Goal: Navigation & Orientation: Find specific page/section

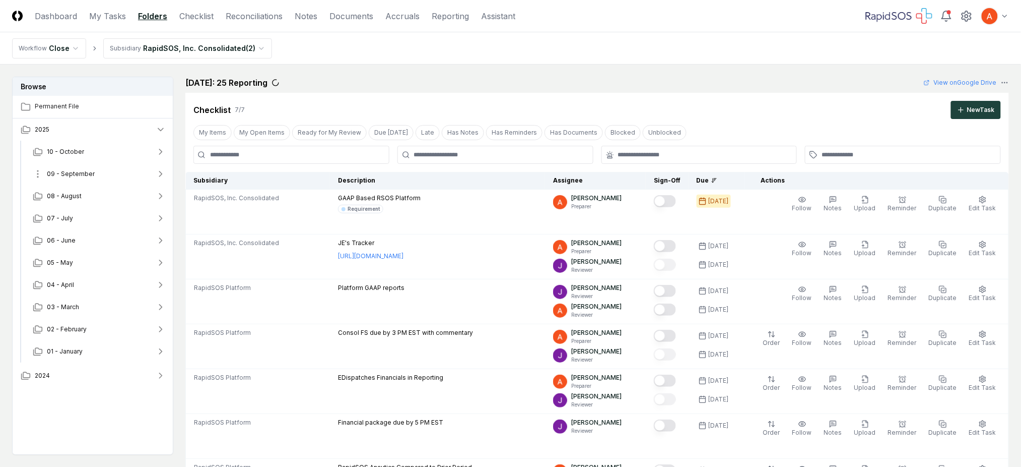
click at [98, 178] on button "09 - September" at bounding box center [99, 174] width 149 height 22
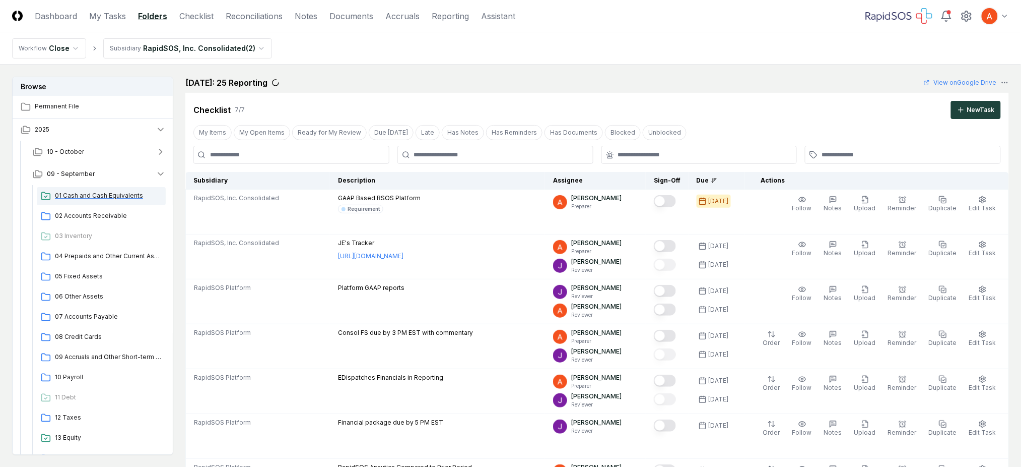
click at [99, 196] on span "01 Cash and Cash Equivalents" at bounding box center [108, 195] width 107 height 9
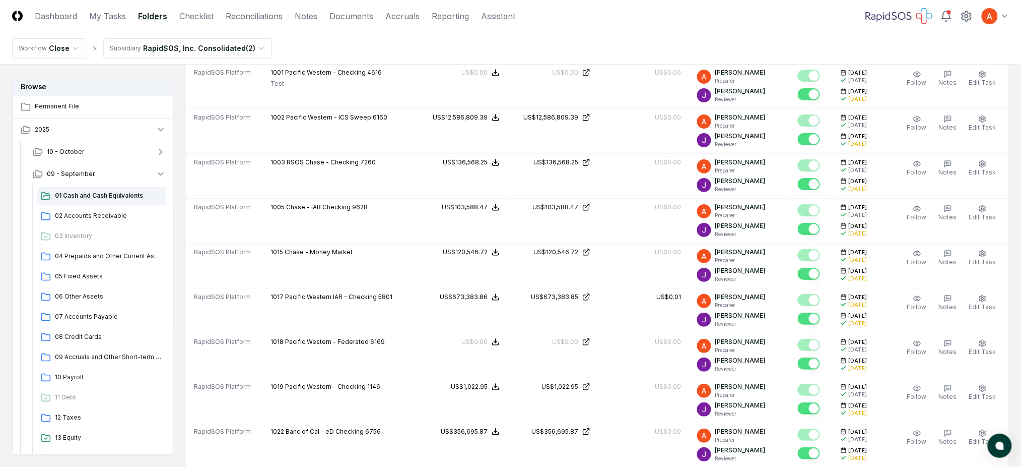
scroll to position [1612, 0]
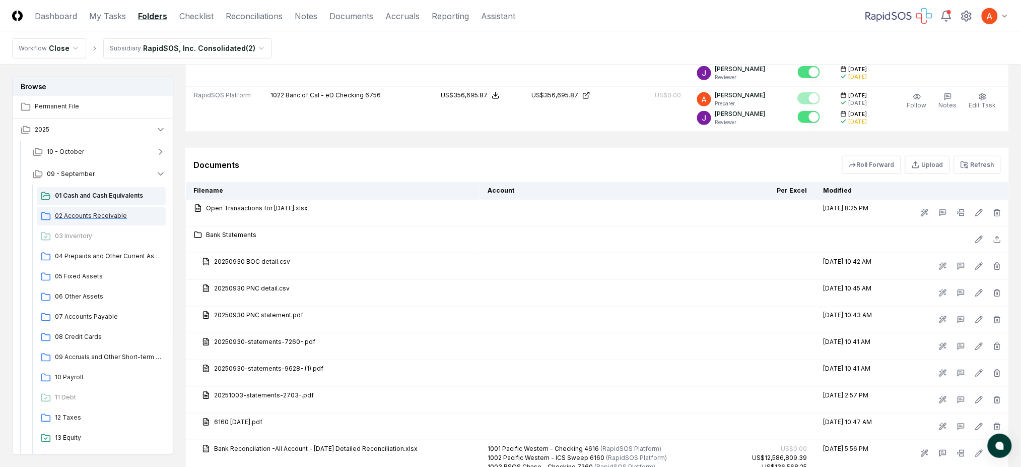
click at [97, 214] on span "02 Accounts Receivable" at bounding box center [108, 215] width 107 height 9
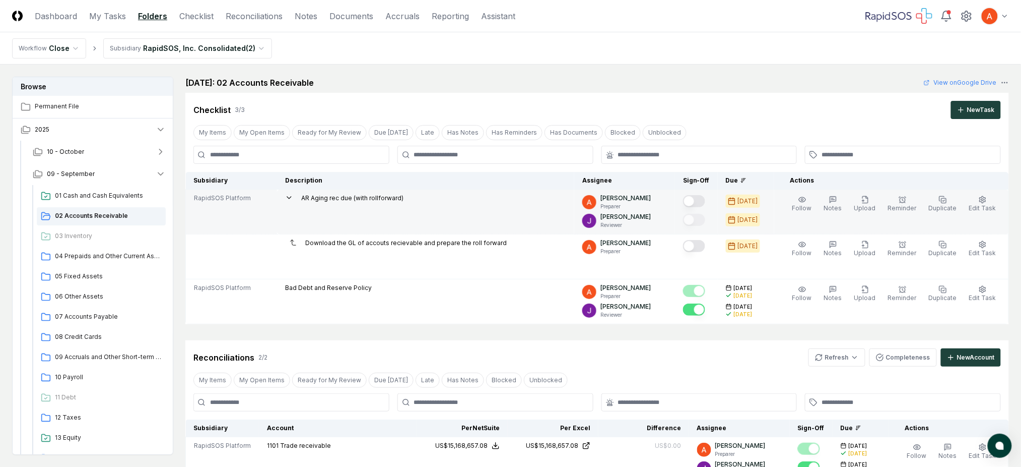
click at [705, 201] on button "Mark complete" at bounding box center [694, 201] width 22 height 12
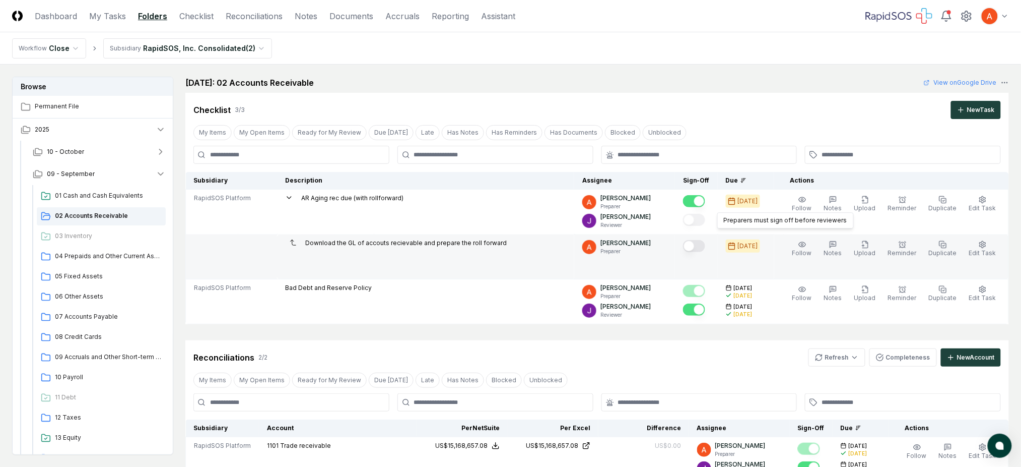
click at [703, 249] on button "Mark complete" at bounding box center [694, 246] width 22 height 12
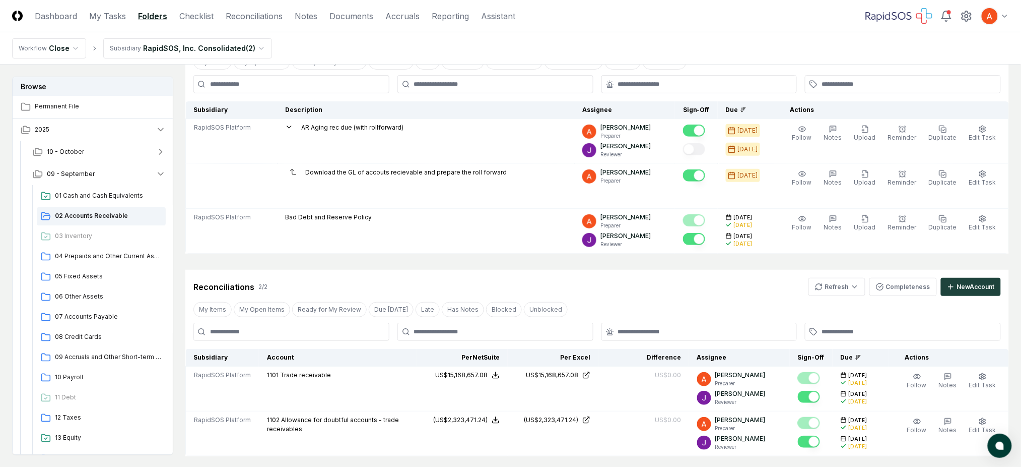
scroll to position [134, 0]
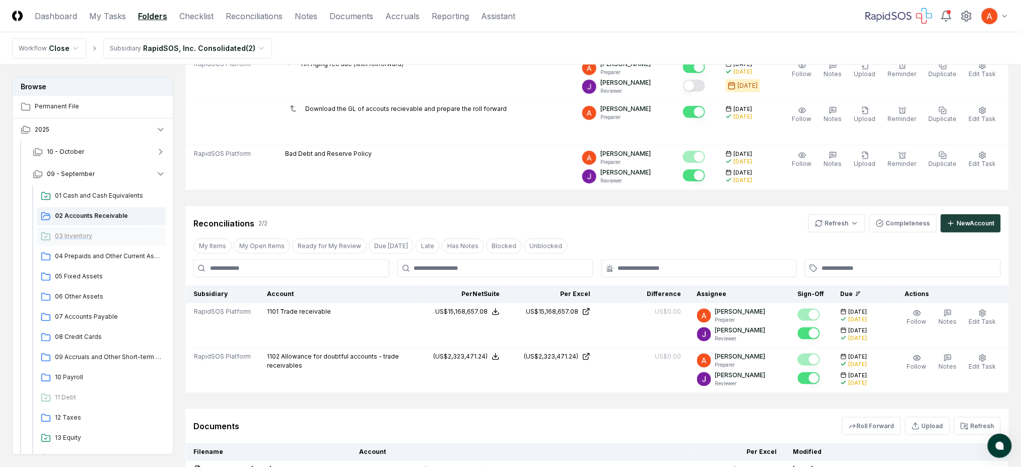
click at [82, 234] on span "03 Inventory" at bounding box center [108, 235] width 107 height 9
click at [105, 255] on span "04 Prepaids and Other Current Assets" at bounding box center [108, 255] width 107 height 9
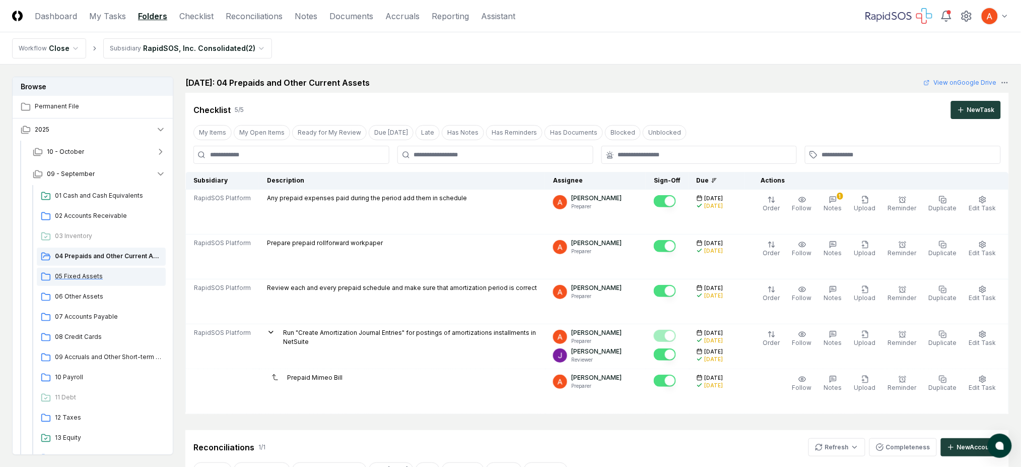
click at [107, 277] on span "05 Fixed Assets" at bounding box center [108, 276] width 107 height 9
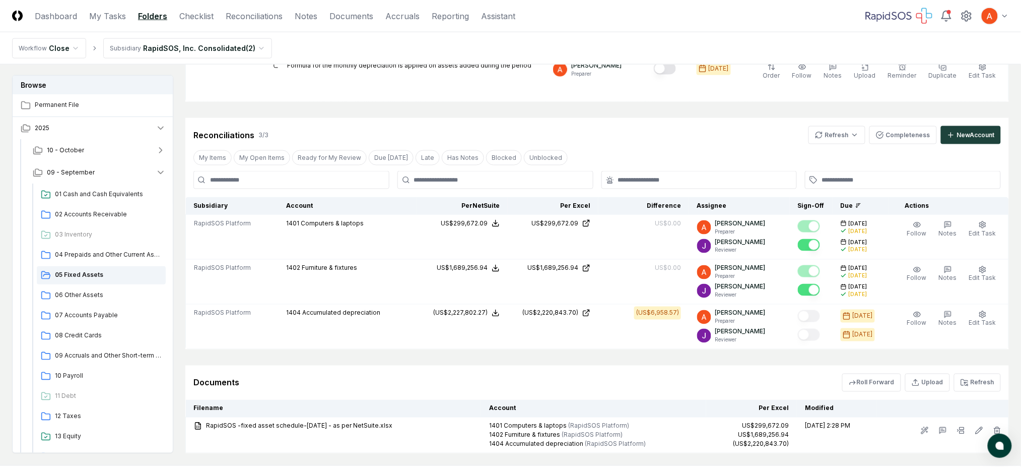
scroll to position [470, 0]
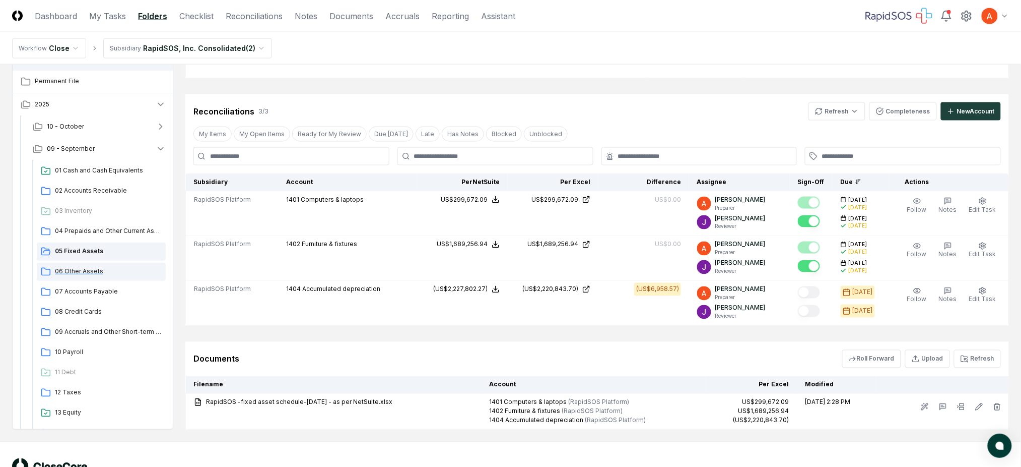
click at [85, 275] on span "06 Other Assets" at bounding box center [108, 271] width 107 height 9
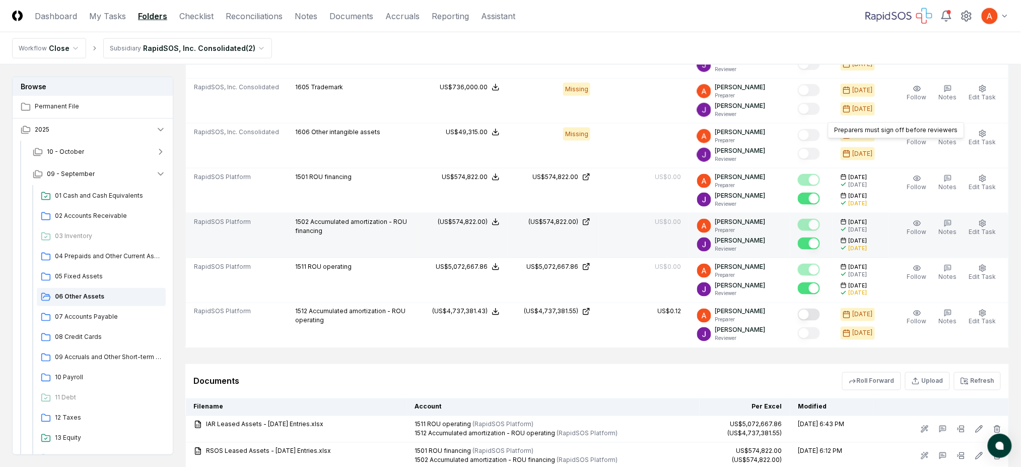
scroll to position [470, 0]
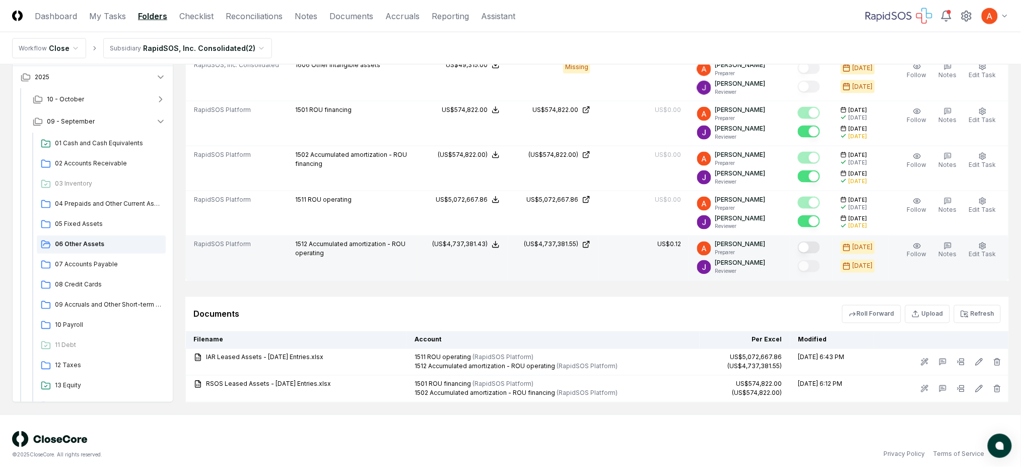
click at [819, 250] on button "Mark complete" at bounding box center [809, 247] width 22 height 12
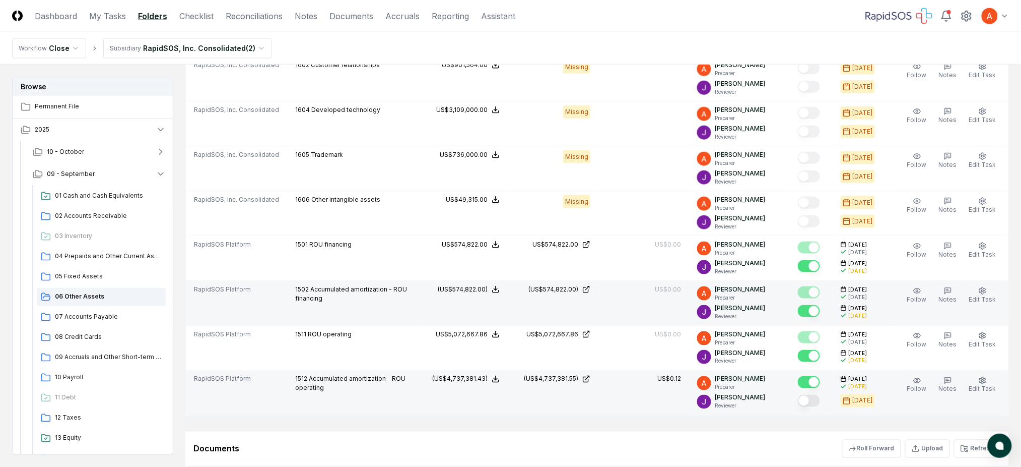
scroll to position [269, 0]
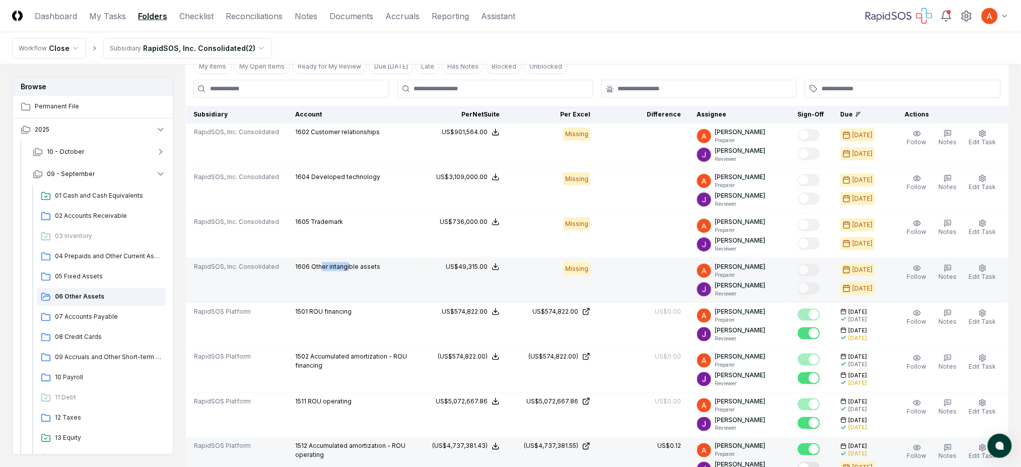
drag, startPoint x: 322, startPoint y: 266, endPoint x: 346, endPoint y: 264, distance: 23.3
click at [345, 264] on span "Other intangible assets" at bounding box center [345, 266] width 69 height 8
click at [313, 269] on span "Other intangible assets" at bounding box center [345, 266] width 69 height 8
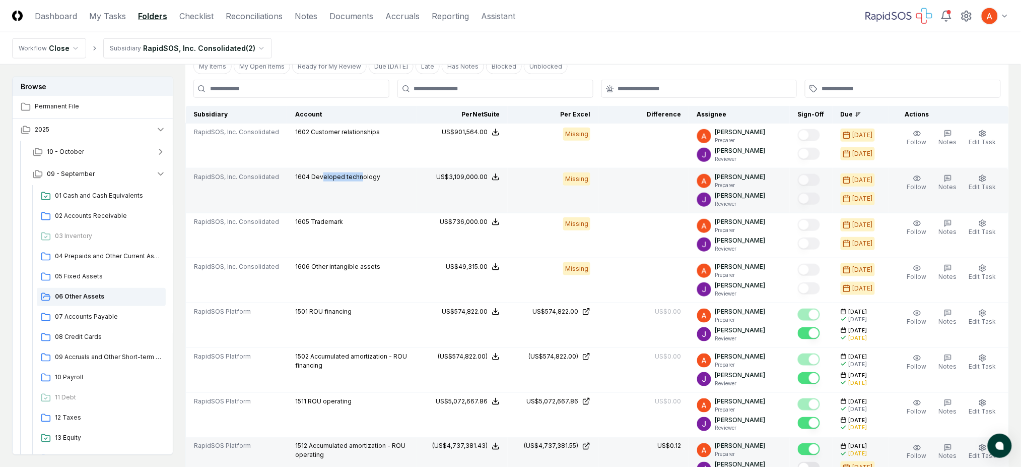
drag, startPoint x: 318, startPoint y: 176, endPoint x: 355, endPoint y: 175, distance: 37.3
click at [355, 175] on span "Developed technology" at bounding box center [345, 177] width 69 height 8
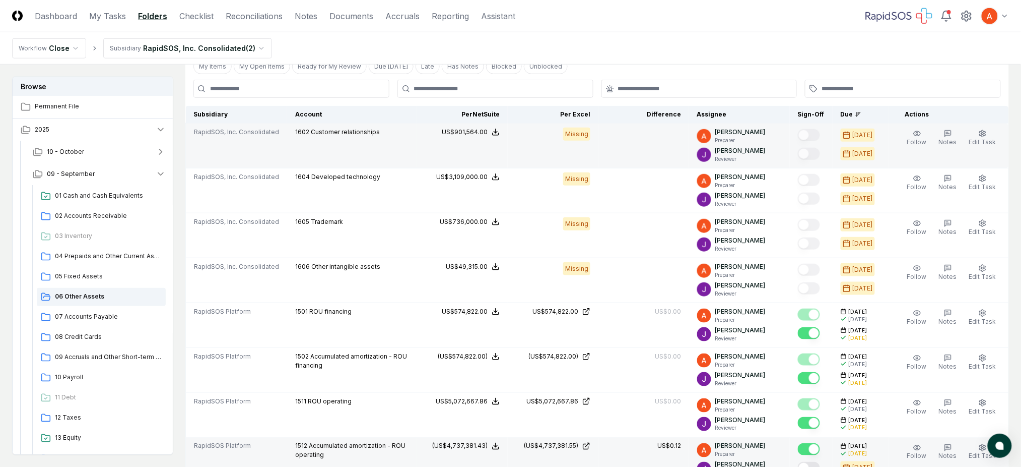
click at [331, 134] on span "Customer relationships" at bounding box center [345, 132] width 69 height 8
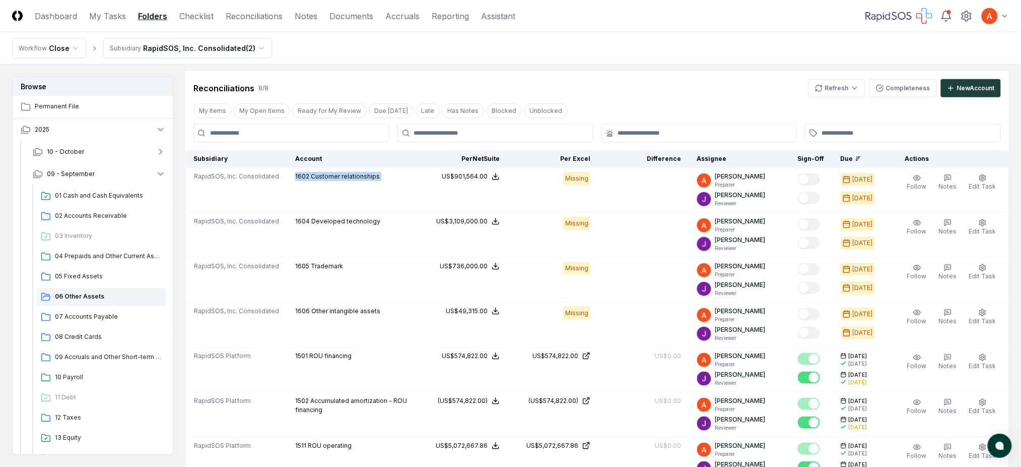
scroll to position [202, 0]
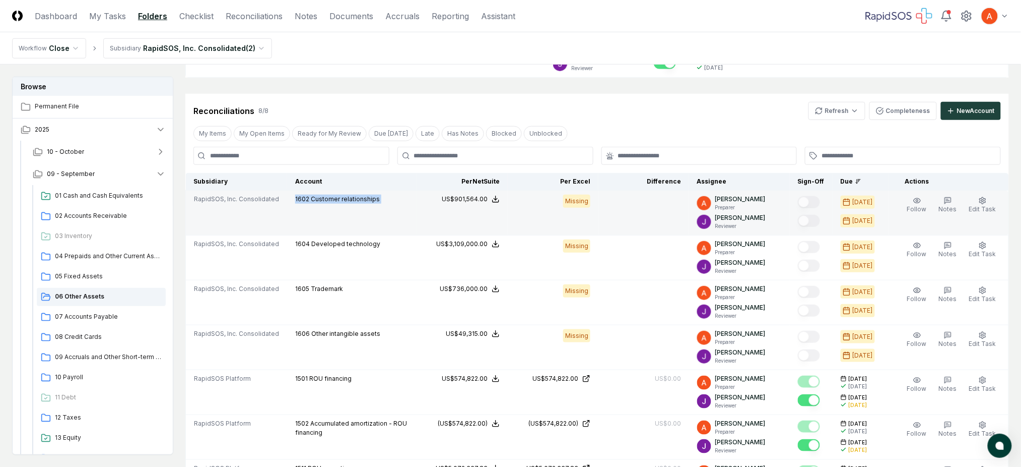
click at [441, 202] on div "US$901,564.00" at bounding box center [462, 198] width 75 height 9
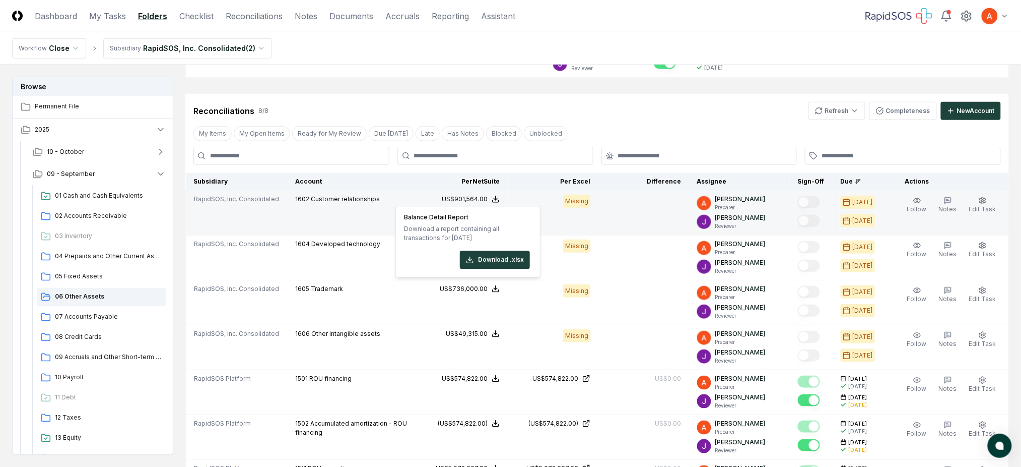
click at [332, 204] on div "1602 Customer relationships" at bounding box center [337, 199] width 85 height 11
click at [299, 197] on span "1602" at bounding box center [302, 199] width 14 height 8
copy span "1602"
click at [361, 196] on span "Customer relationships" at bounding box center [345, 199] width 69 height 8
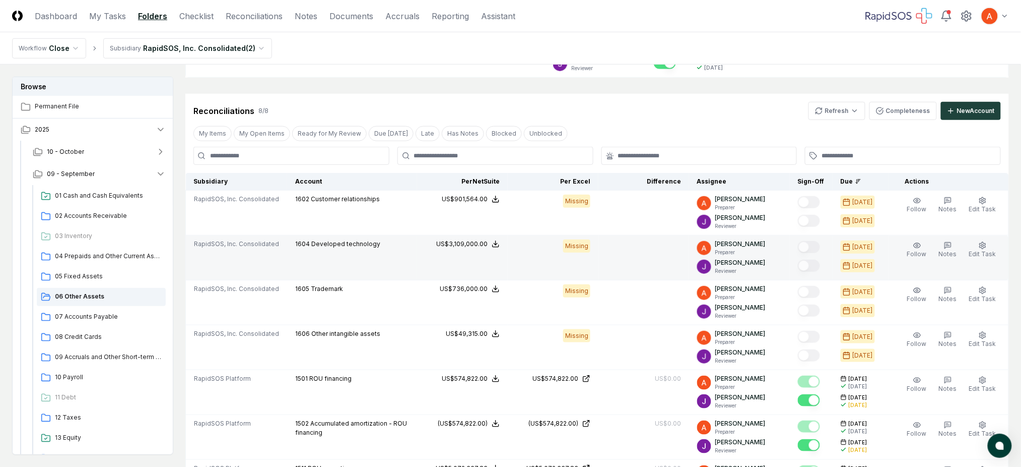
click at [298, 242] on span "1604" at bounding box center [302, 244] width 15 height 8
copy span "1604"
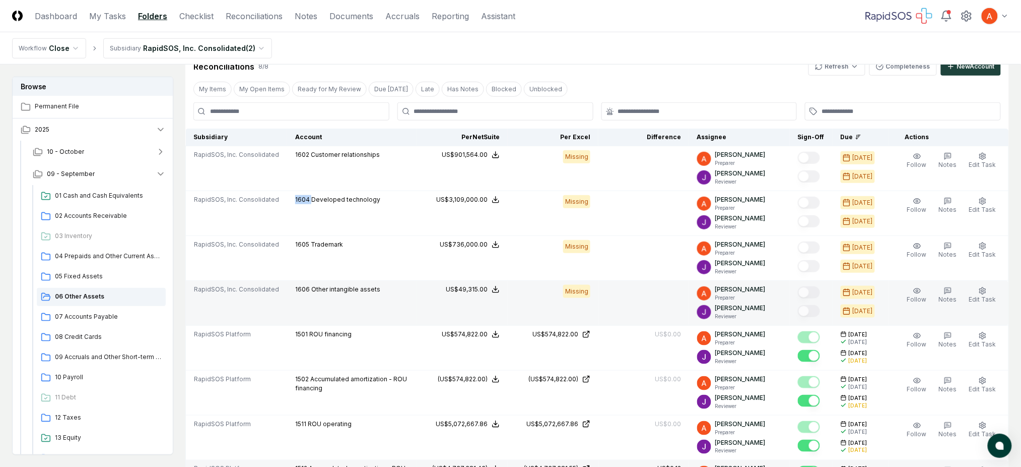
scroll to position [269, 0]
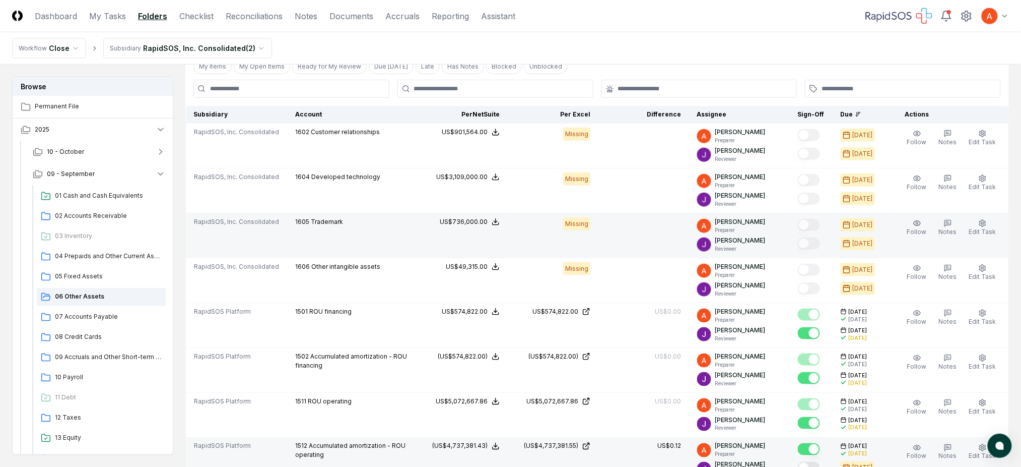
click at [295, 221] on span "1605" at bounding box center [302, 222] width 14 height 8
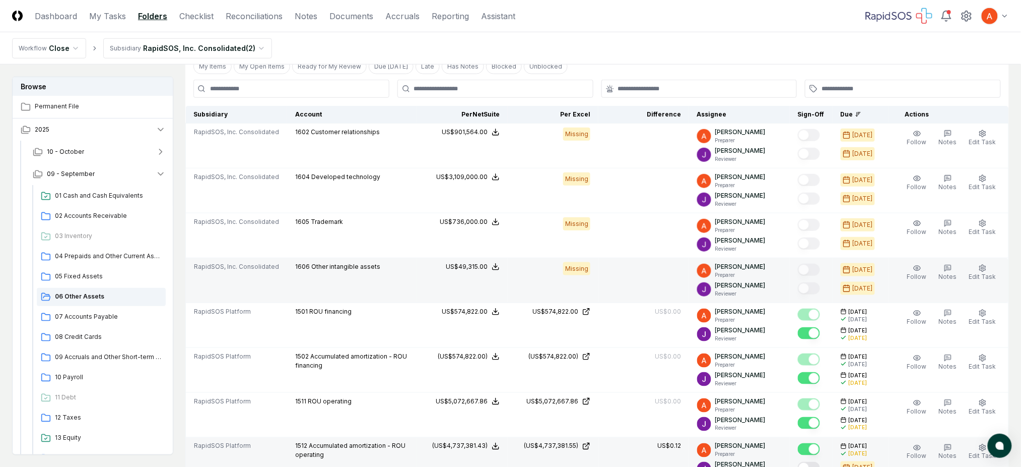
click at [295, 267] on span "1606" at bounding box center [302, 266] width 15 height 8
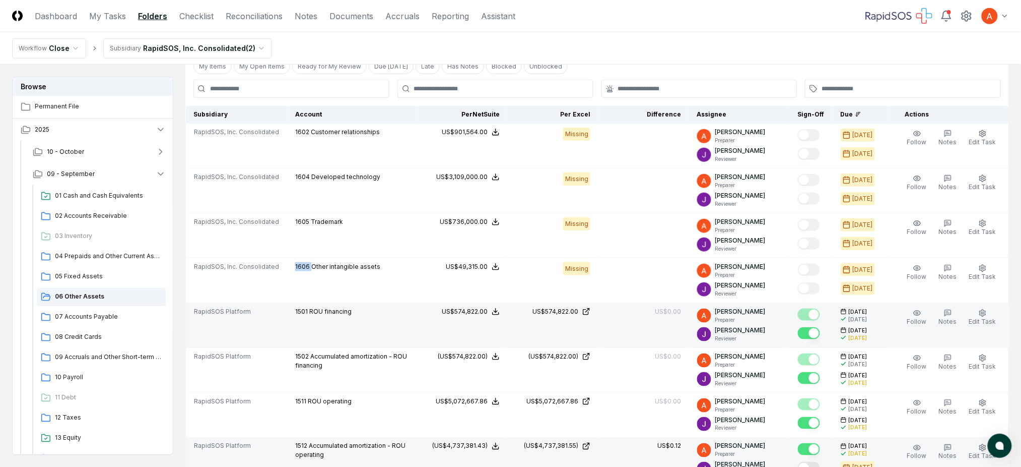
copy span "1606"
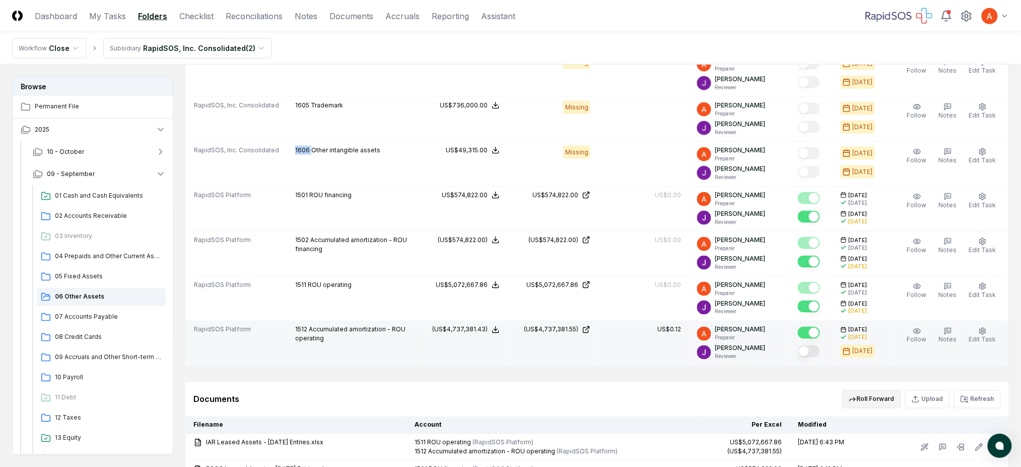
scroll to position [478, 0]
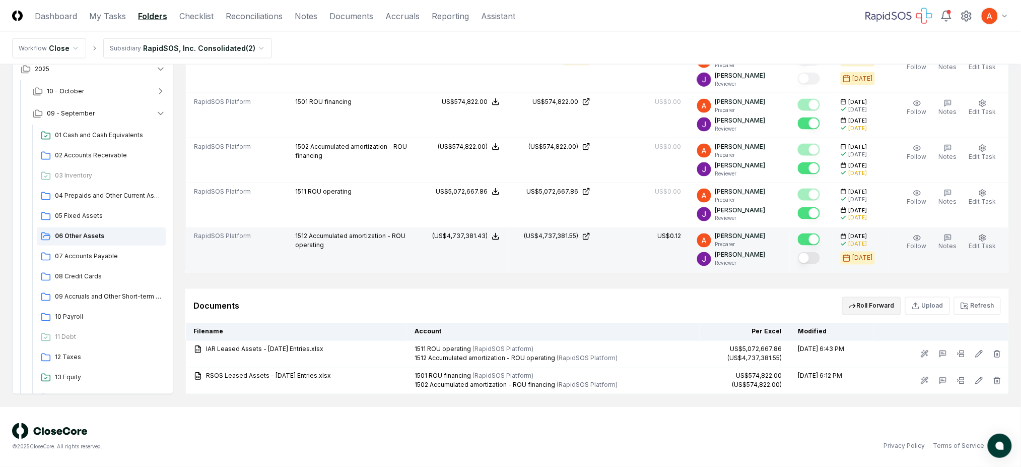
click at [881, 302] on button "Roll Forward" at bounding box center [871, 306] width 59 height 18
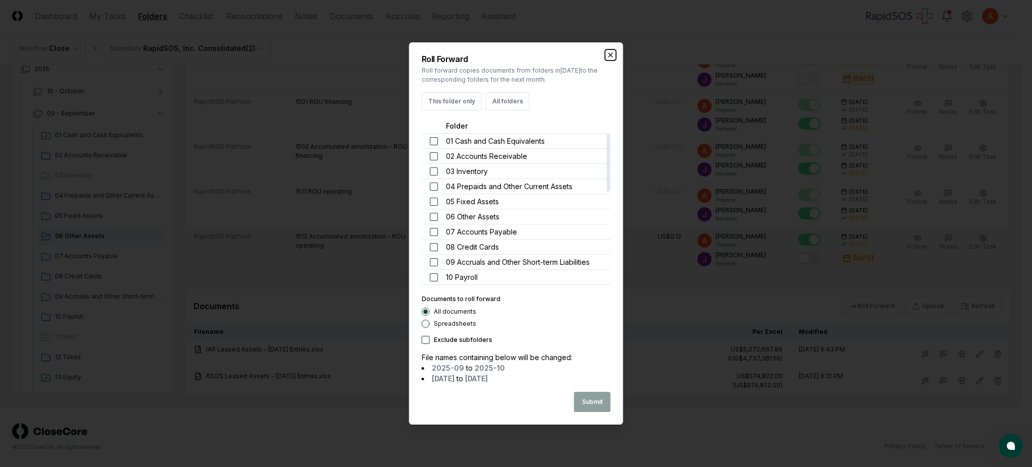
click at [608, 55] on icon "button" at bounding box center [611, 55] width 8 height 8
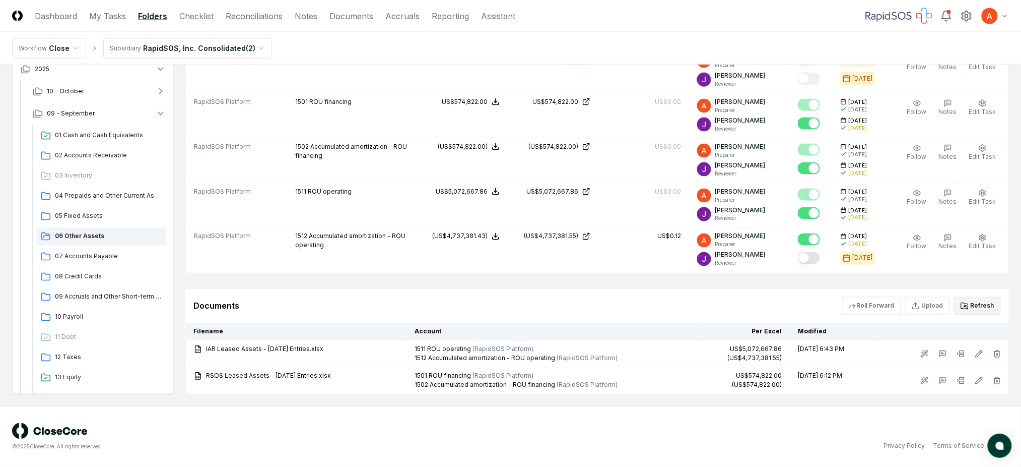
click at [966, 302] on icon at bounding box center [965, 306] width 8 height 8
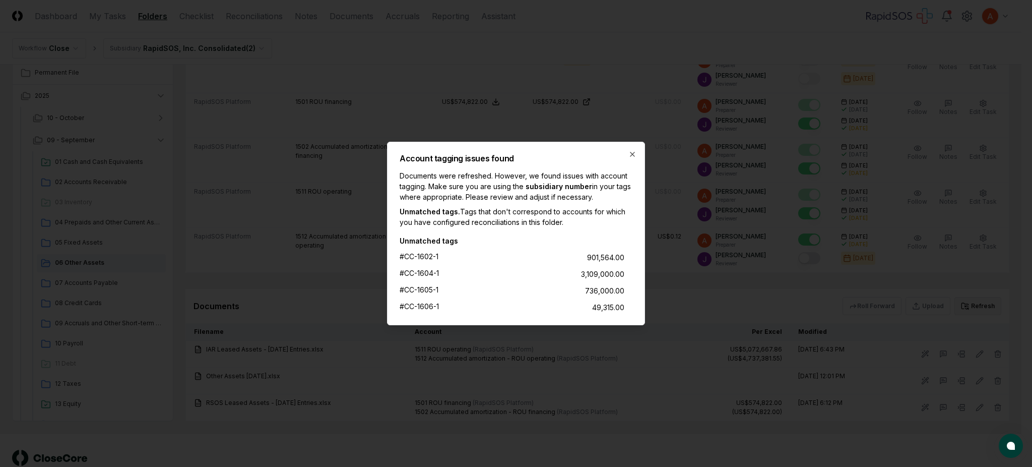
click at [425, 257] on div "#CC-1602-1" at bounding box center [419, 256] width 39 height 11
click at [631, 156] on icon "button" at bounding box center [632, 154] width 4 height 4
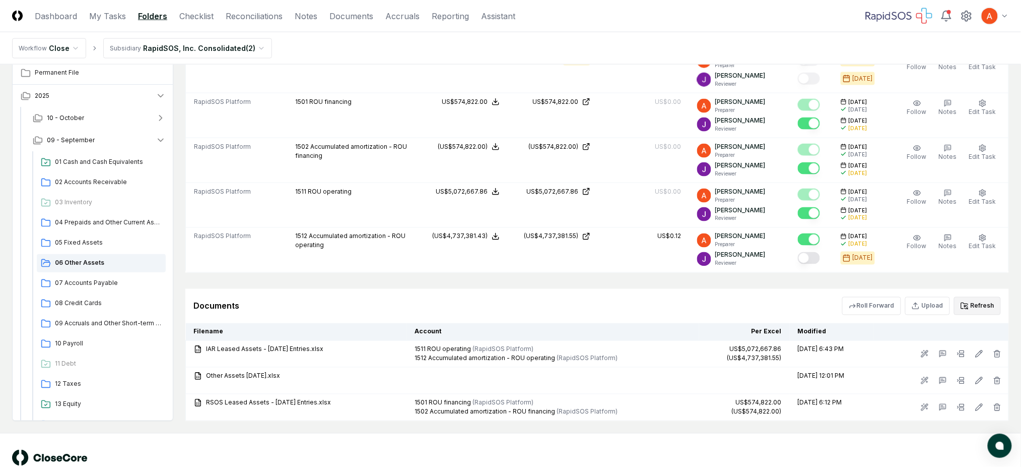
click at [968, 309] on icon at bounding box center [966, 308] width 3 height 1
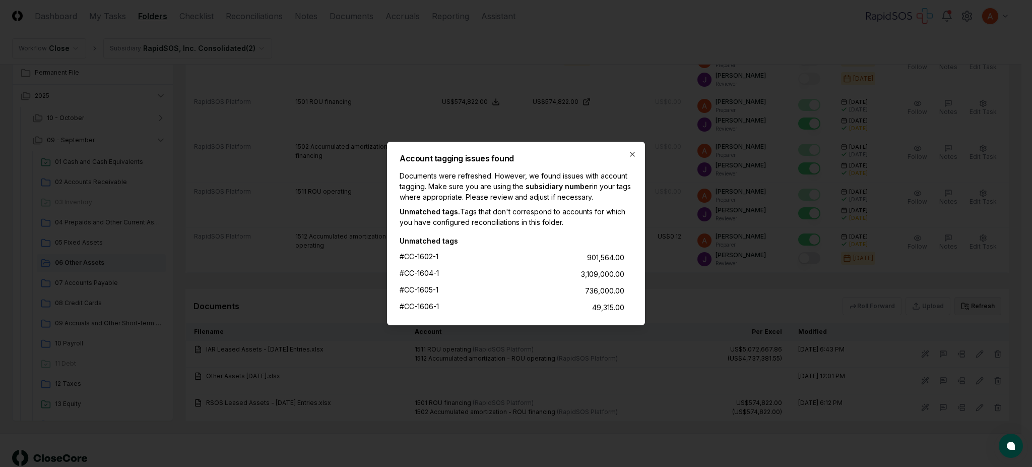
click at [627, 150] on div "Account tagging issues found Documents were refreshed. However, we found issues…" at bounding box center [516, 233] width 258 height 183
click at [634, 153] on icon "button" at bounding box center [632, 154] width 8 height 8
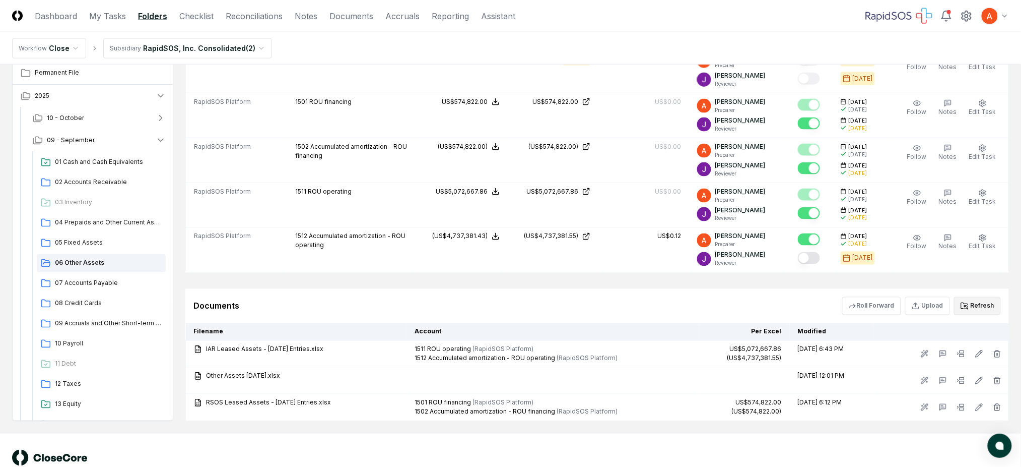
click at [966, 308] on icon at bounding box center [966, 308] width 3 height 1
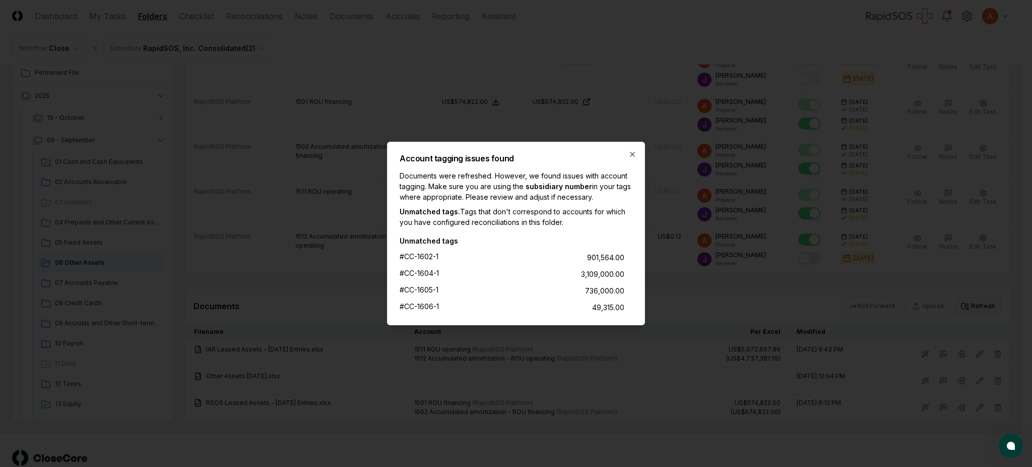
click at [626, 149] on div "Account tagging issues found Documents were refreshed. However, we found issues…" at bounding box center [516, 233] width 258 height 183
click at [634, 154] on icon "button" at bounding box center [632, 154] width 8 height 8
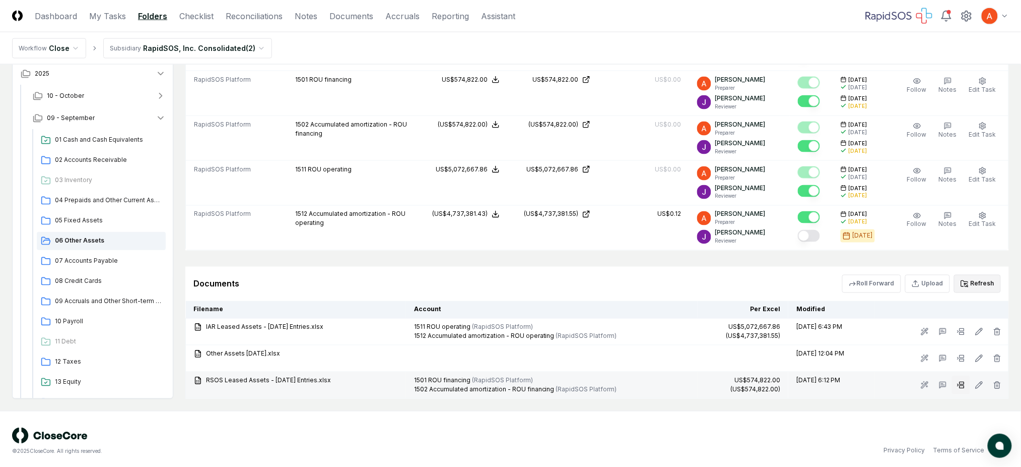
scroll to position [505, 0]
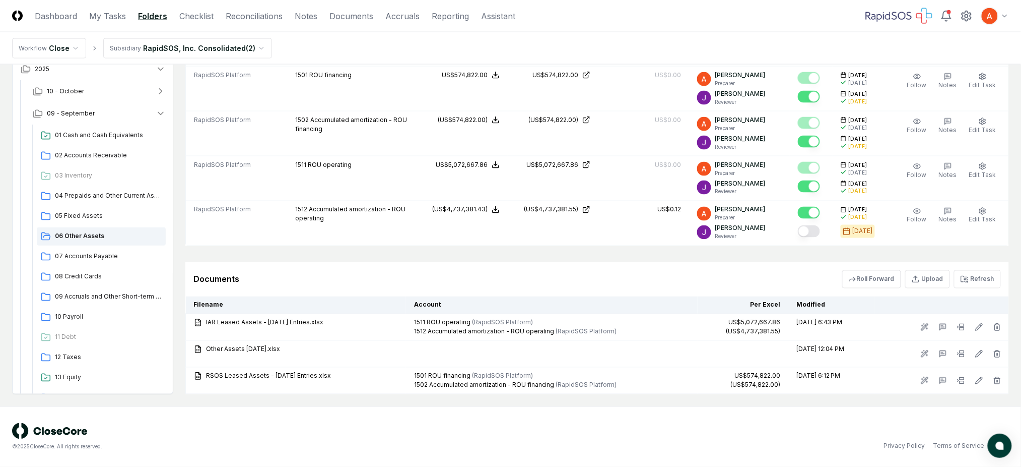
click at [966, 275] on icon at bounding box center [965, 279] width 8 height 8
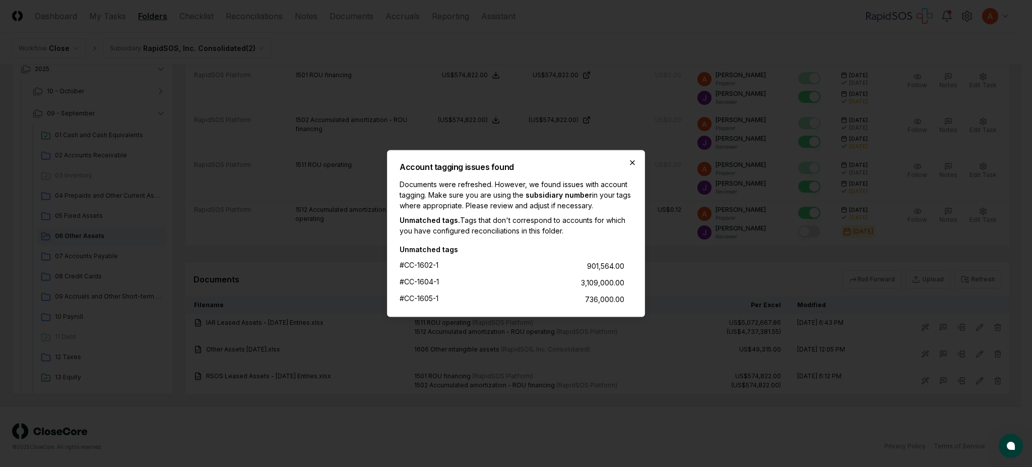
click at [632, 159] on icon "button" at bounding box center [632, 163] width 8 height 8
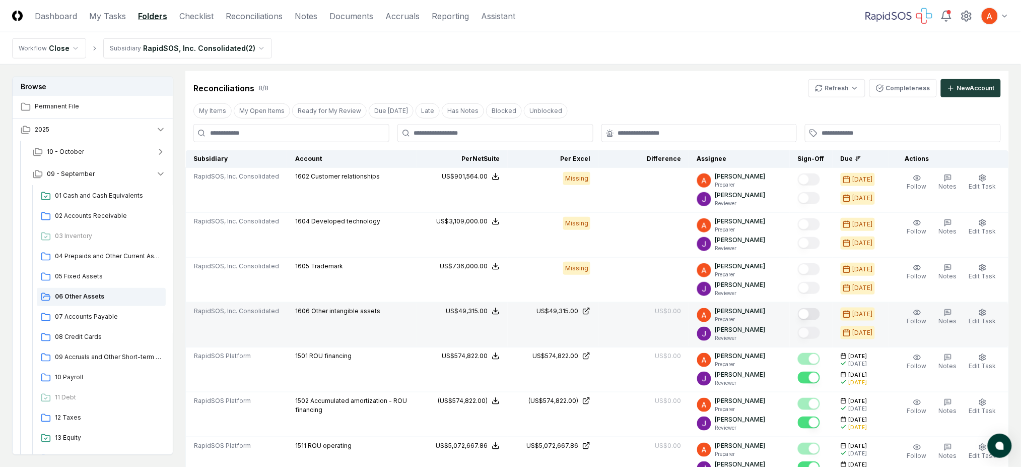
scroll to position [236, 0]
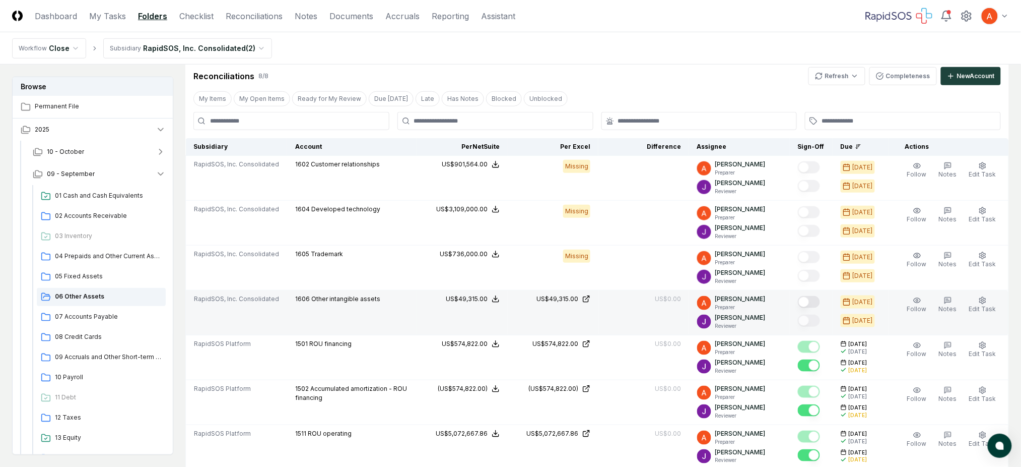
click at [812, 303] on button "Mark complete" at bounding box center [809, 302] width 22 height 12
type button "on"
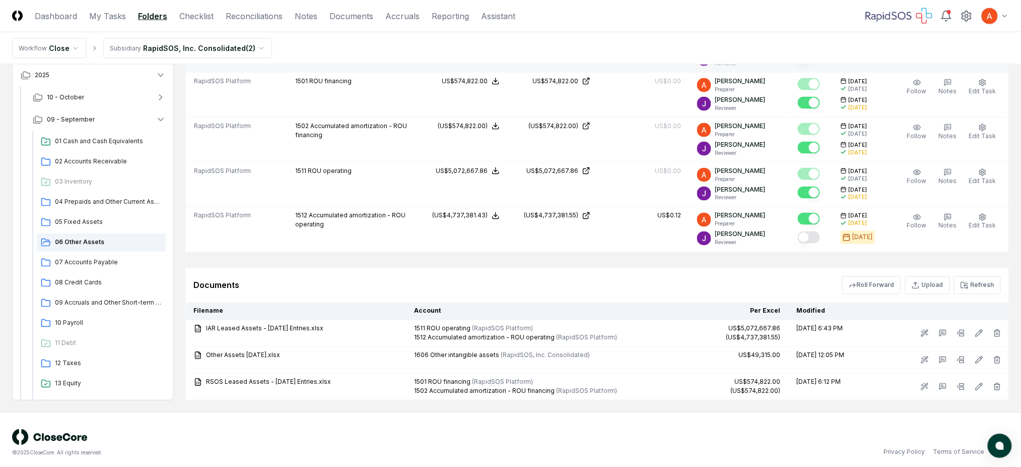
scroll to position [505, 0]
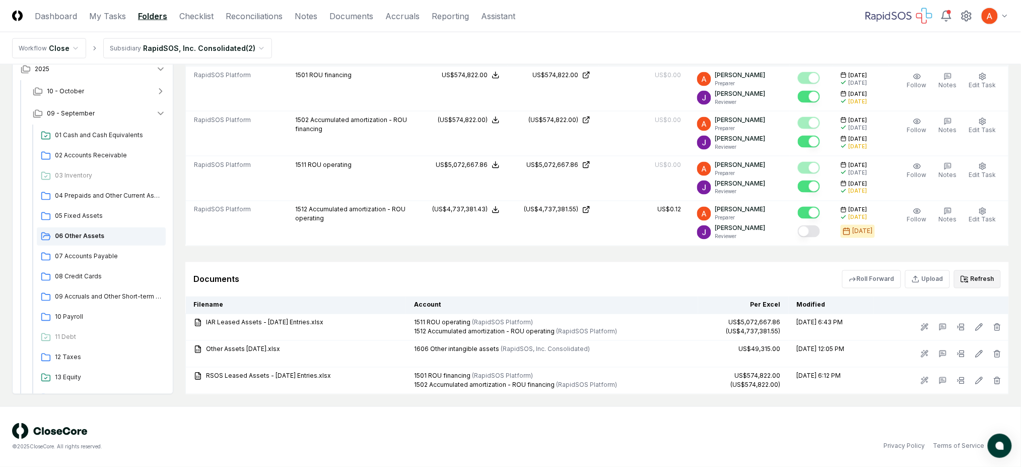
click at [965, 277] on icon at bounding box center [965, 279] width 8 height 8
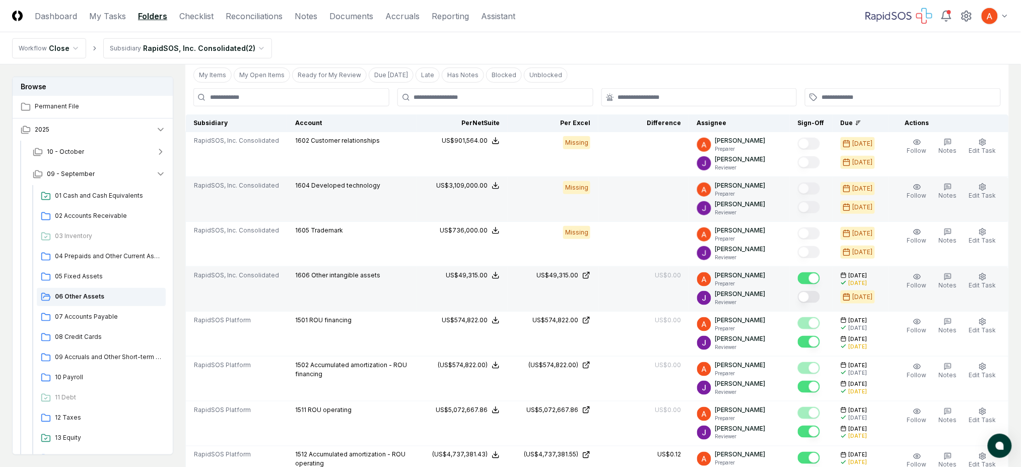
scroll to position [169, 0]
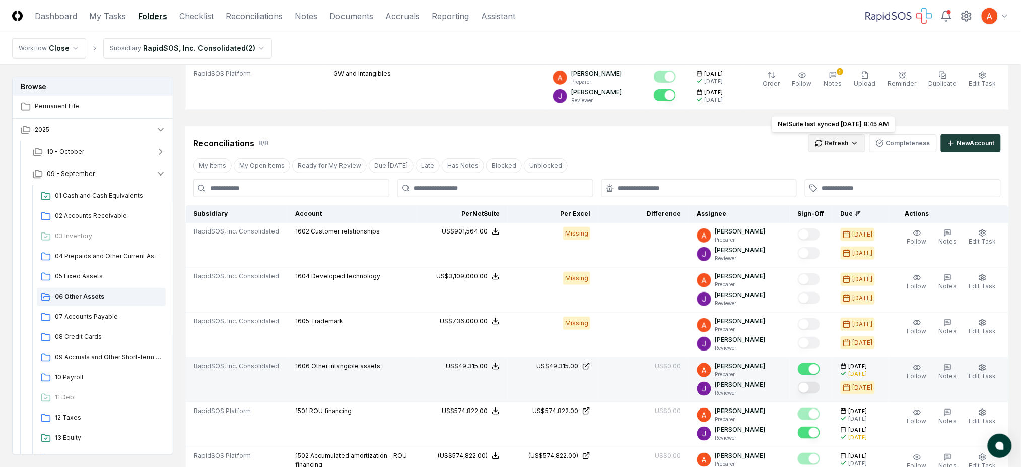
click at [835, 149] on html "CloseCore Dashboard My Tasks Folders Checklist Reconciliations Notes Documents …" at bounding box center [510, 316] width 1021 height 971
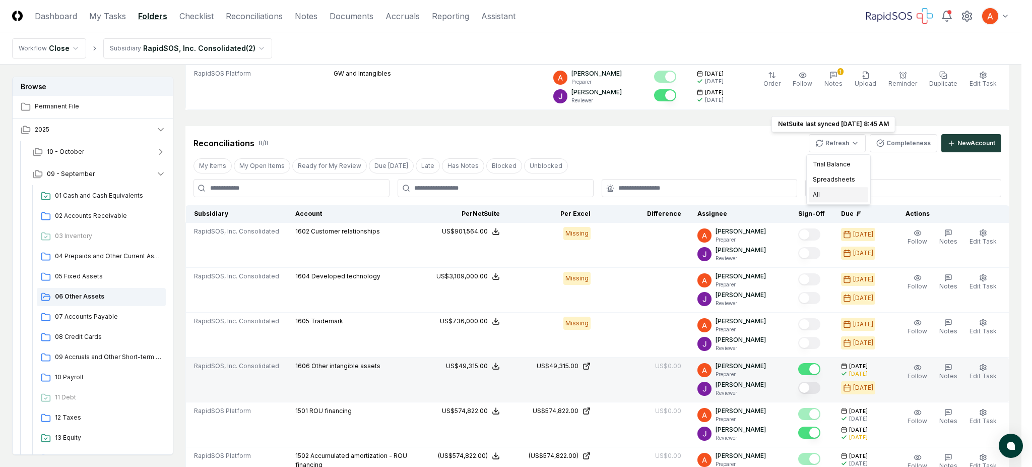
click at [819, 194] on div "All" at bounding box center [838, 194] width 59 height 15
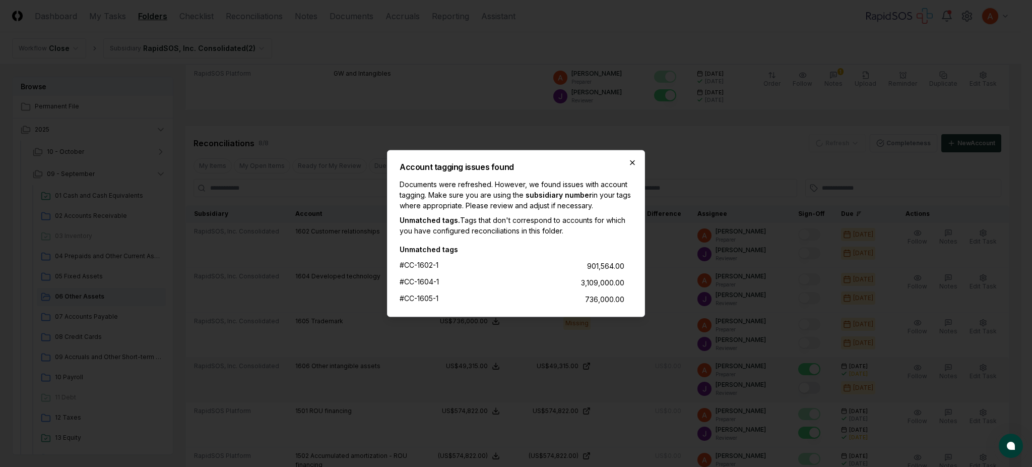
click at [633, 160] on icon "button" at bounding box center [632, 163] width 8 height 8
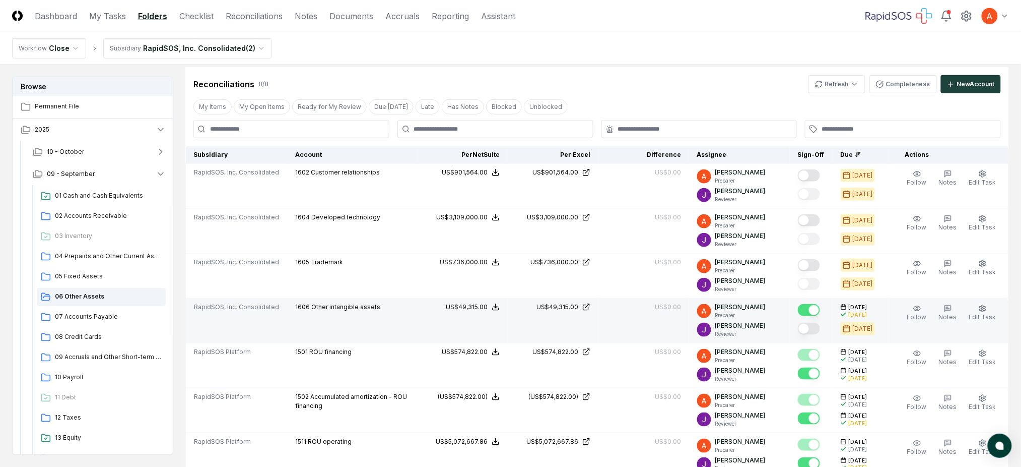
scroll to position [156, 0]
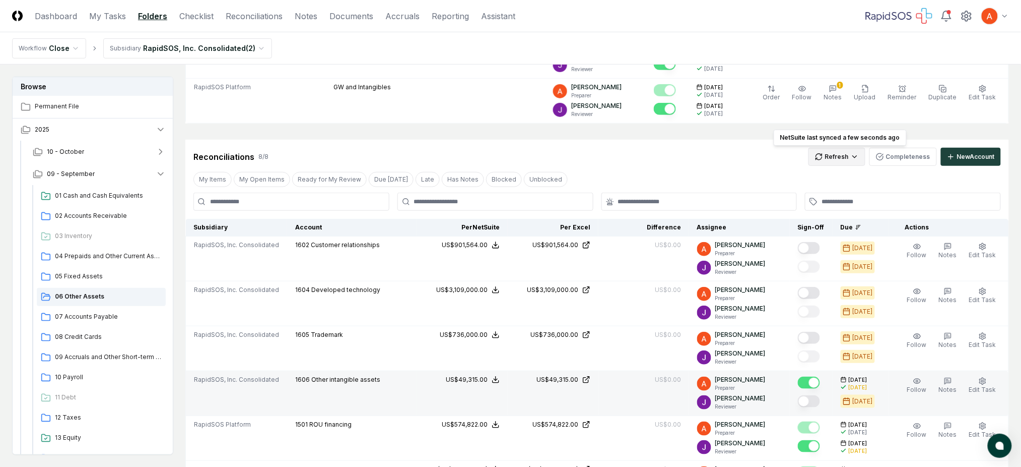
click at [827, 157] on html "CloseCore Dashboard My Tasks Folders Checklist Reconciliations Notes Documents …" at bounding box center [510, 339] width 1021 height 990
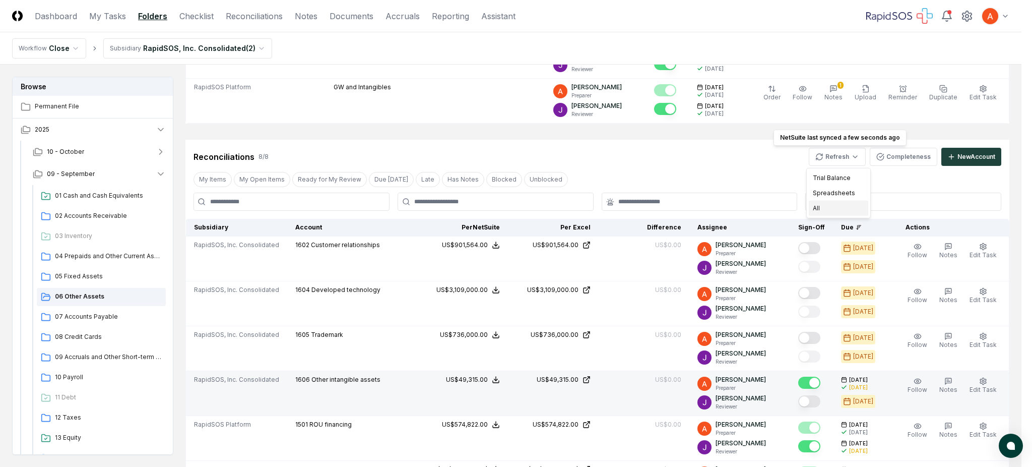
click at [812, 209] on div "All" at bounding box center [838, 208] width 59 height 15
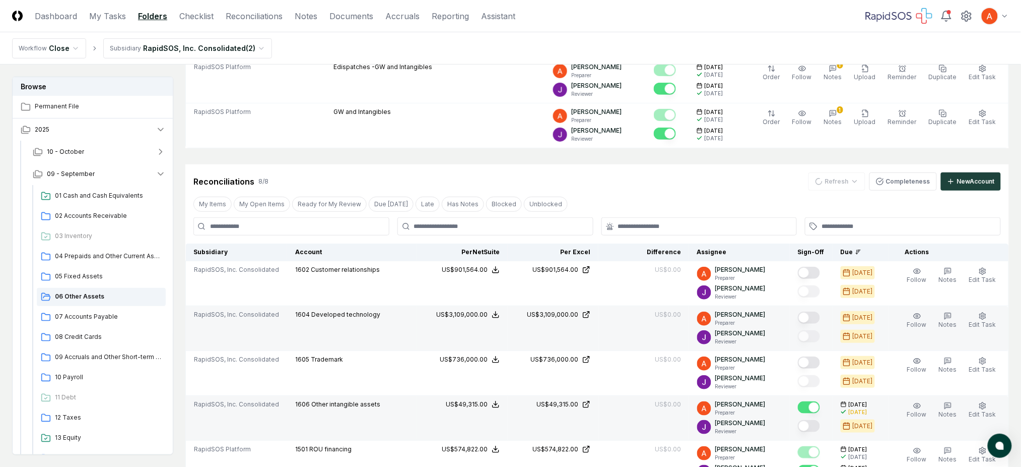
scroll to position [187, 0]
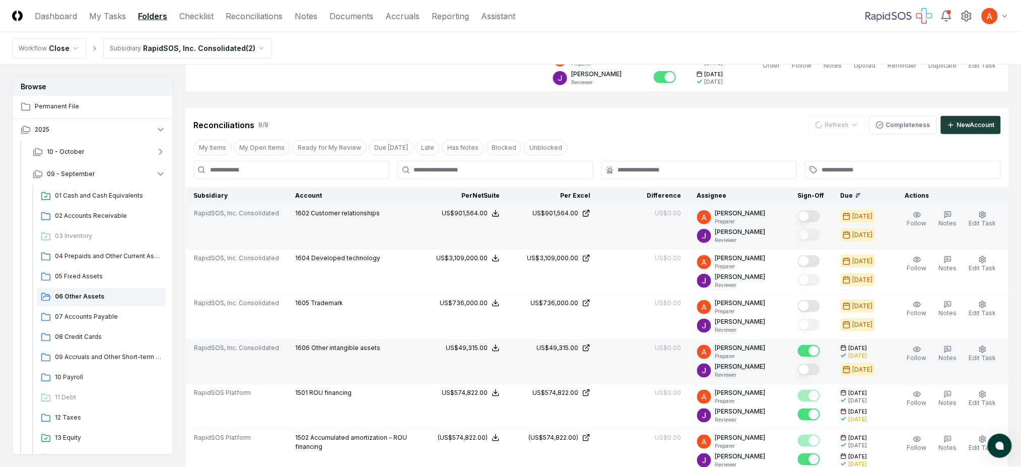
click at [813, 214] on button "Mark complete" at bounding box center [809, 216] width 22 height 12
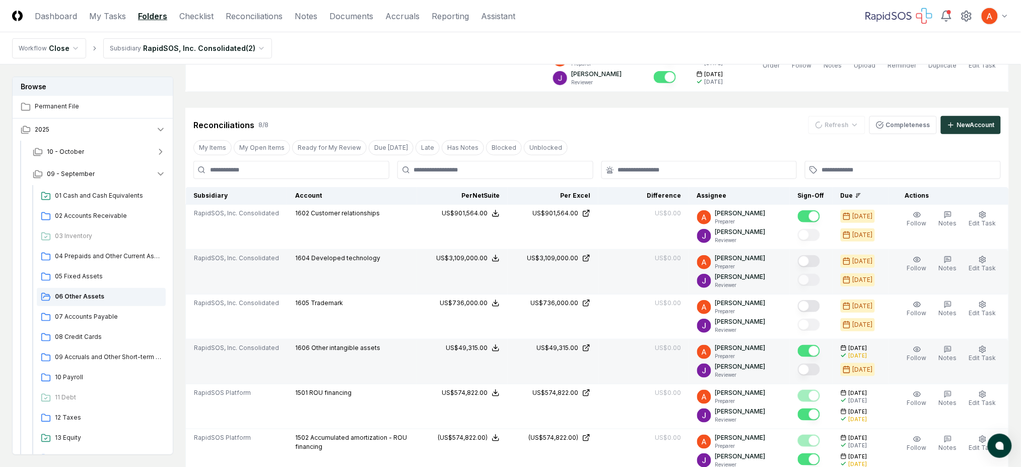
click at [816, 259] on button "Mark complete" at bounding box center [809, 261] width 22 height 12
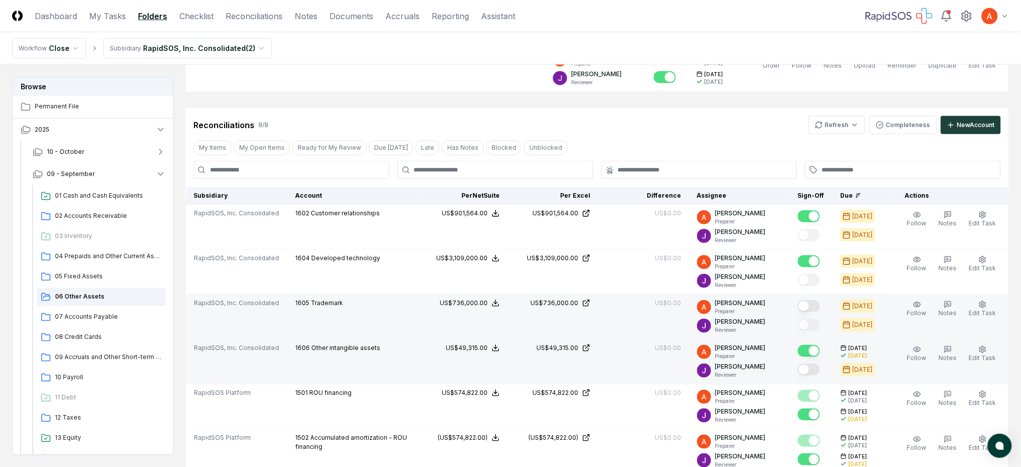
click at [819, 307] on button "Mark complete" at bounding box center [809, 306] width 22 height 12
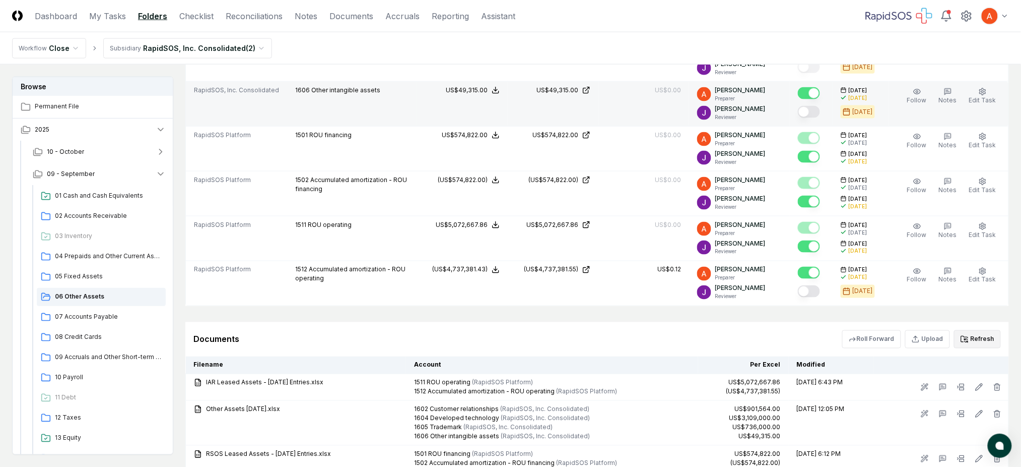
scroll to position [389, 0]
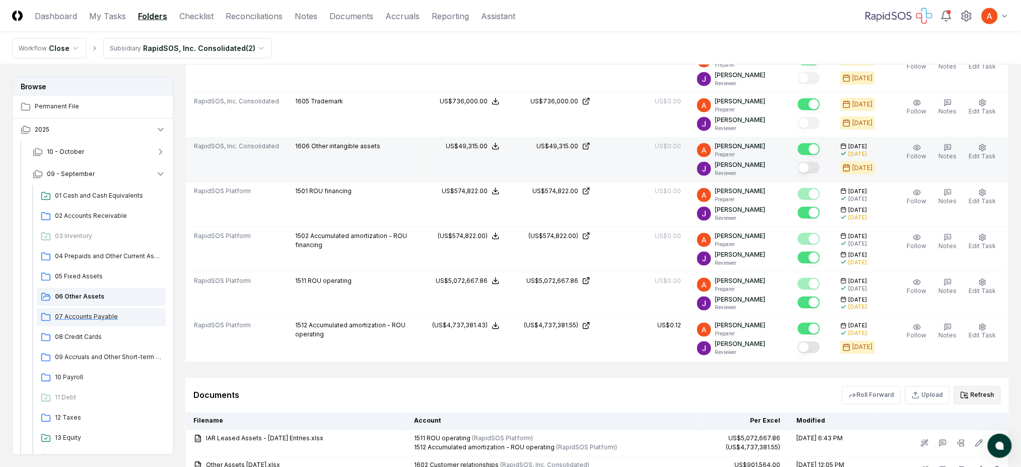
click at [83, 320] on span "07 Accounts Payable" at bounding box center [108, 316] width 107 height 9
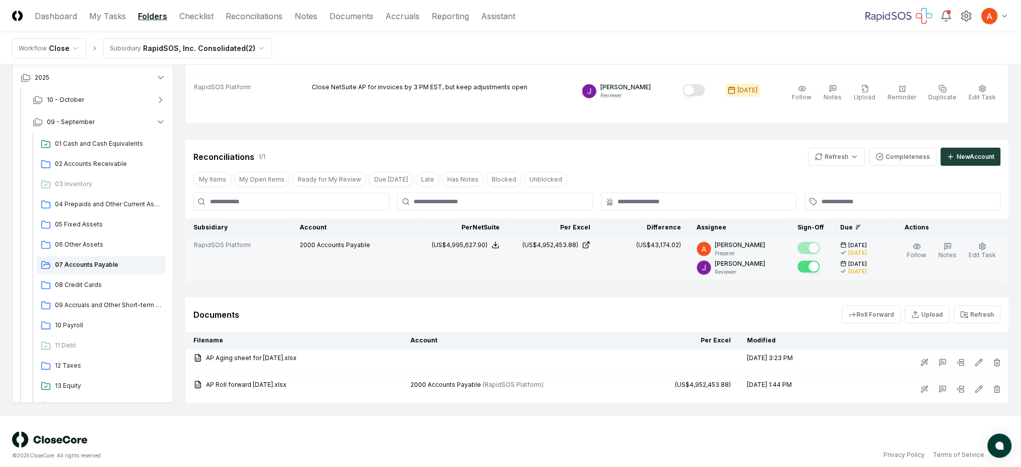
scroll to position [202, 0]
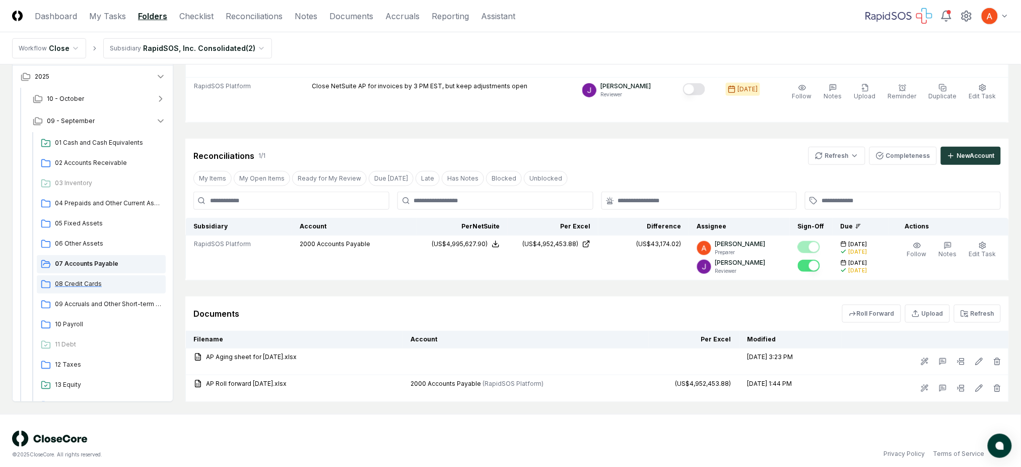
click at [89, 286] on span "08 Credit Cards" at bounding box center [108, 283] width 107 height 9
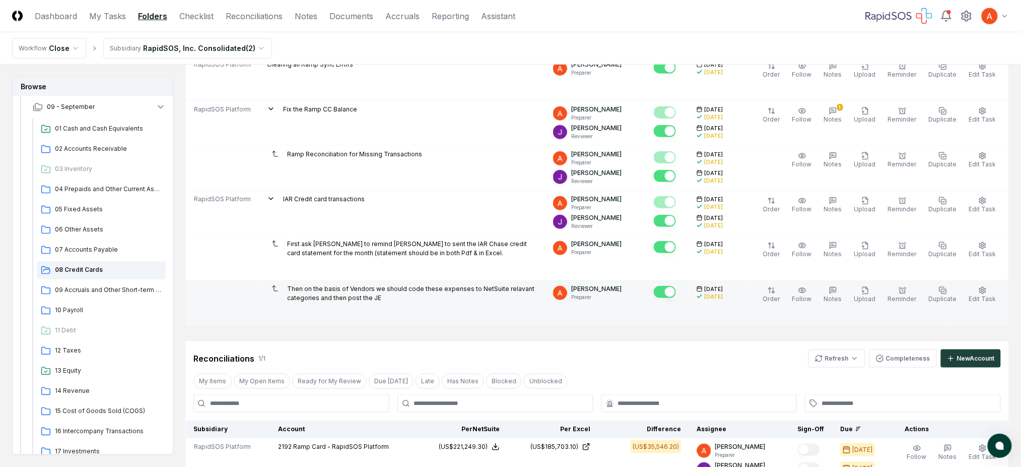
scroll to position [202, 0]
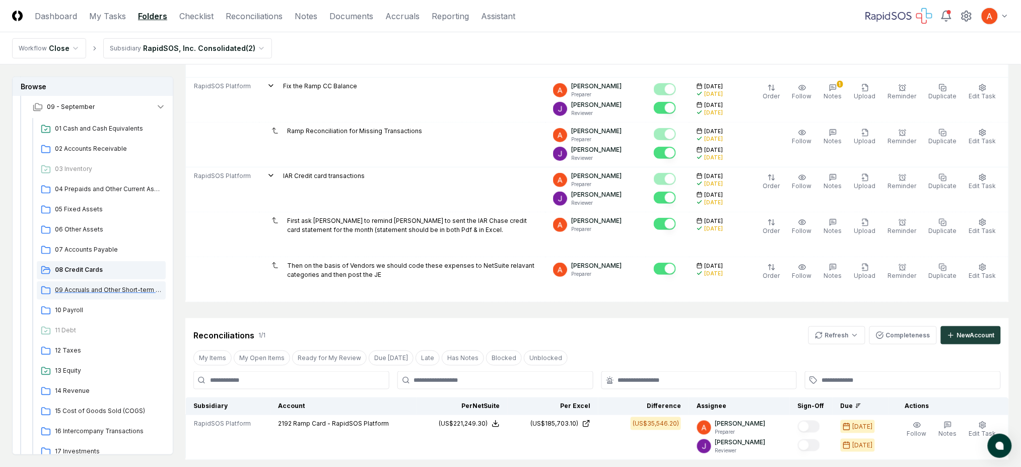
click at [89, 291] on span "09 Accruals and Other Short-term Liabilities" at bounding box center [108, 289] width 107 height 9
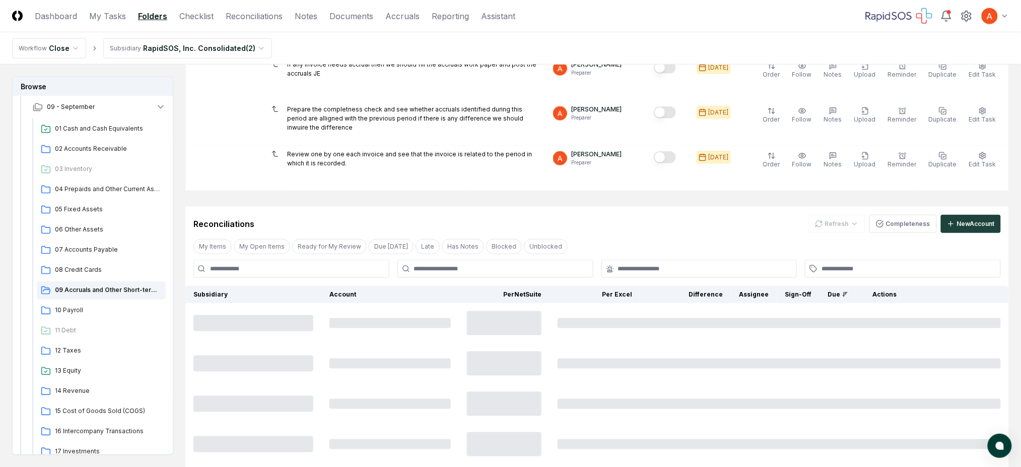
scroll to position [269, 0]
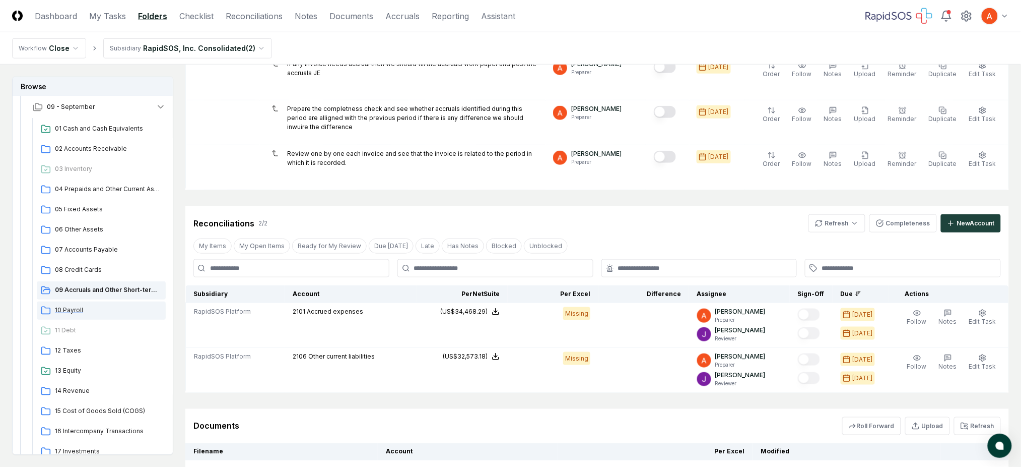
click at [87, 311] on span "10 Payroll" at bounding box center [108, 309] width 107 height 9
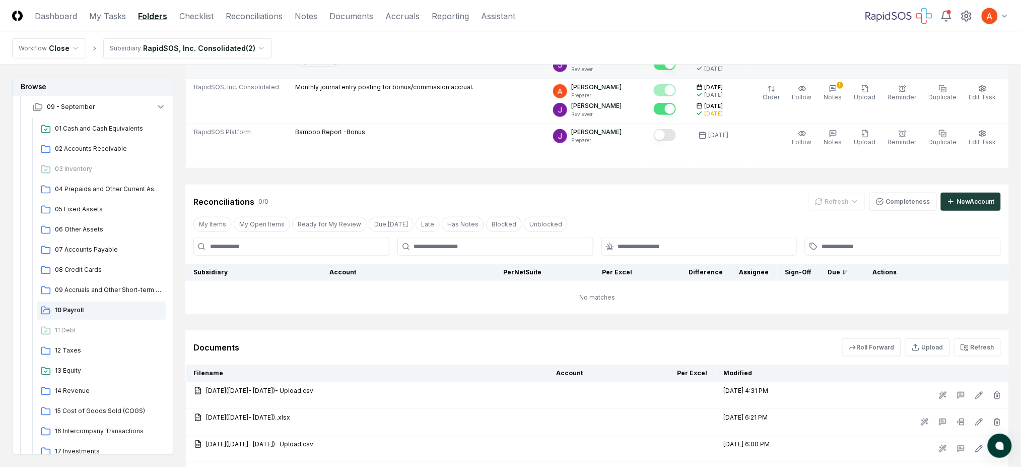
scroll to position [269, 0]
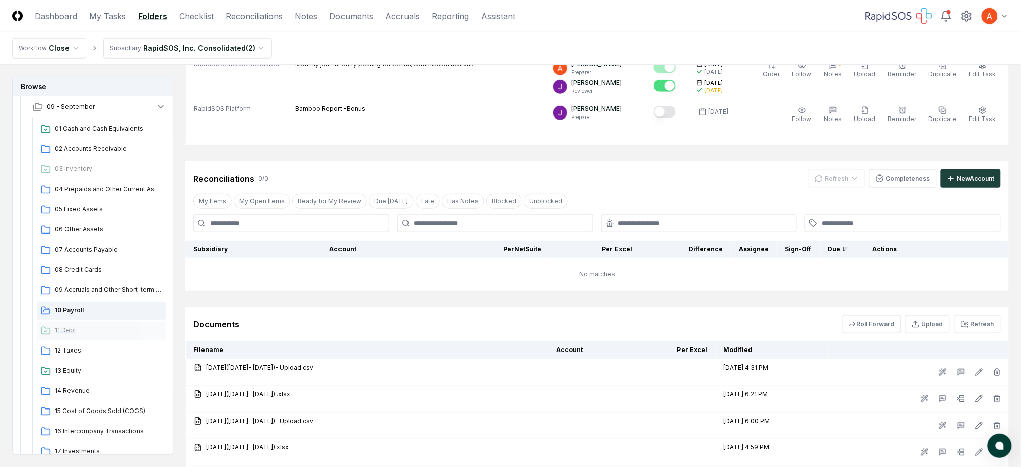
click at [62, 327] on span "11 Debt" at bounding box center [108, 329] width 107 height 9
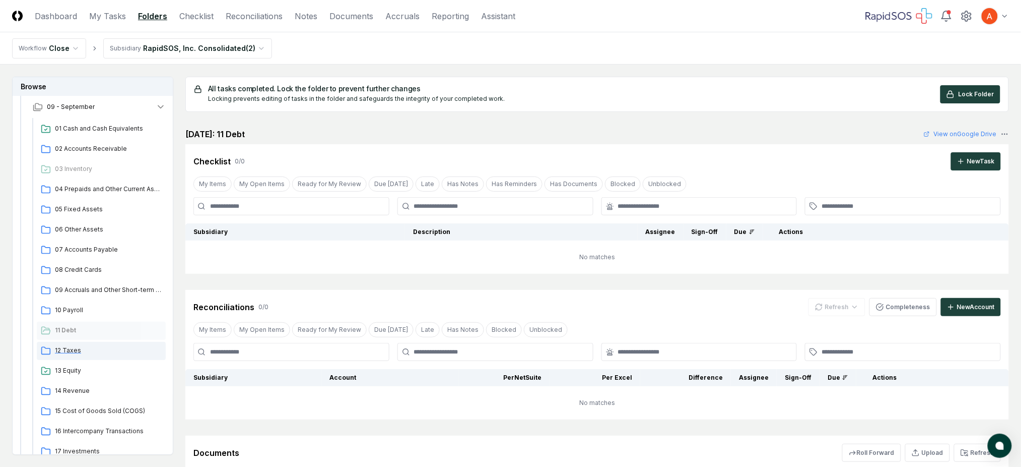
click at [76, 349] on span "12 Taxes" at bounding box center [108, 350] width 107 height 9
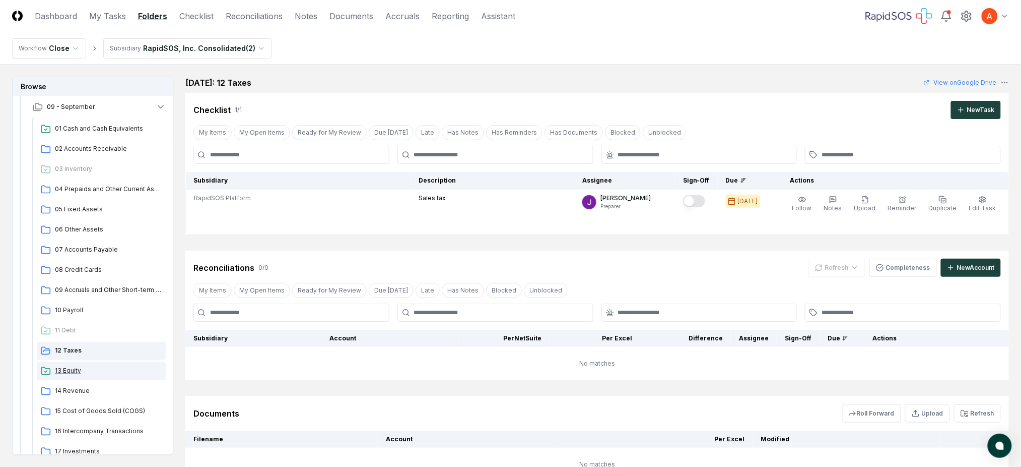
click at [74, 367] on span "13 Equity" at bounding box center [108, 370] width 107 height 9
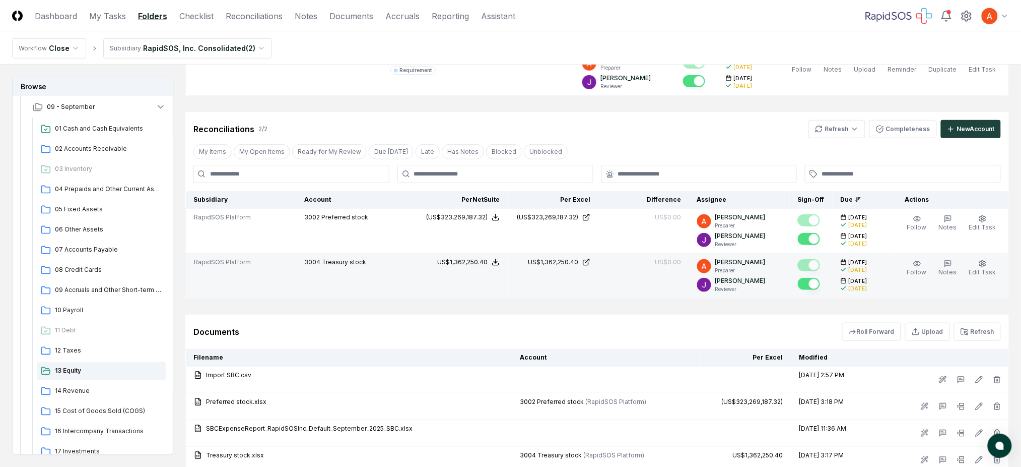
scroll to position [202, 0]
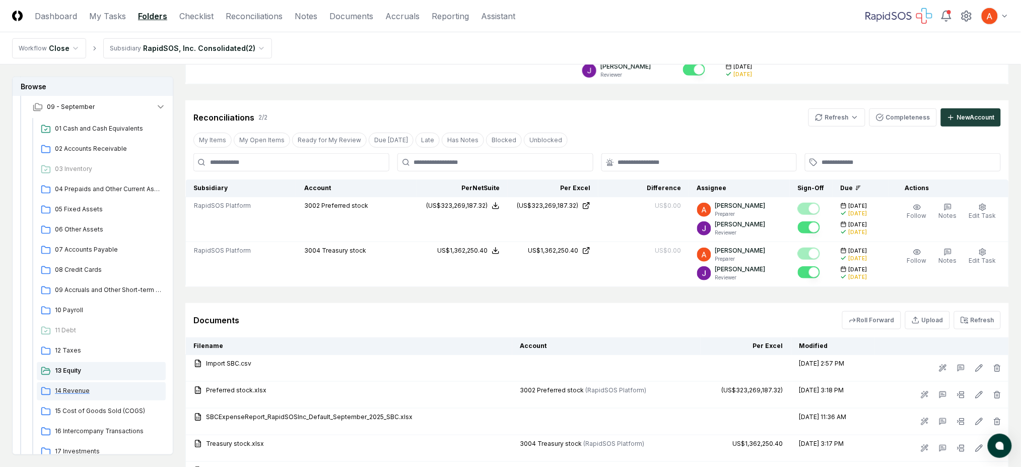
click at [77, 393] on span "14 Revenue" at bounding box center [108, 390] width 107 height 9
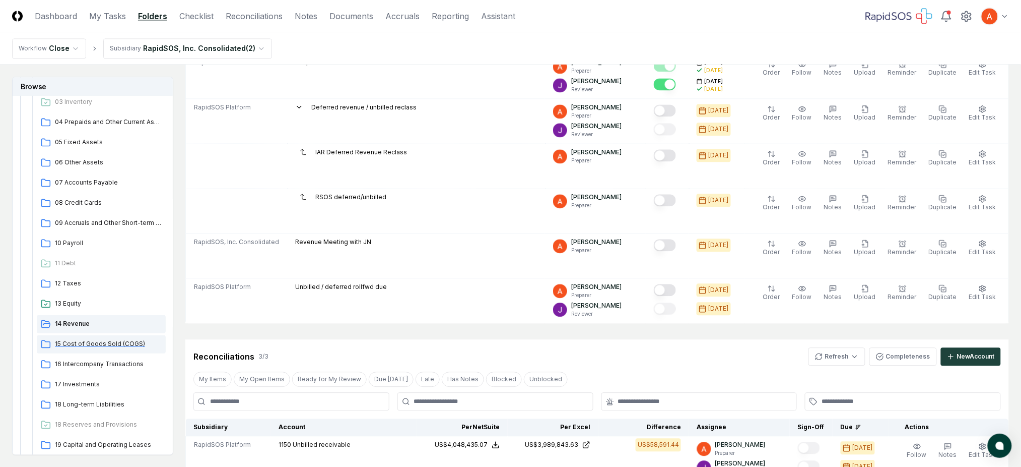
scroll to position [806, 0]
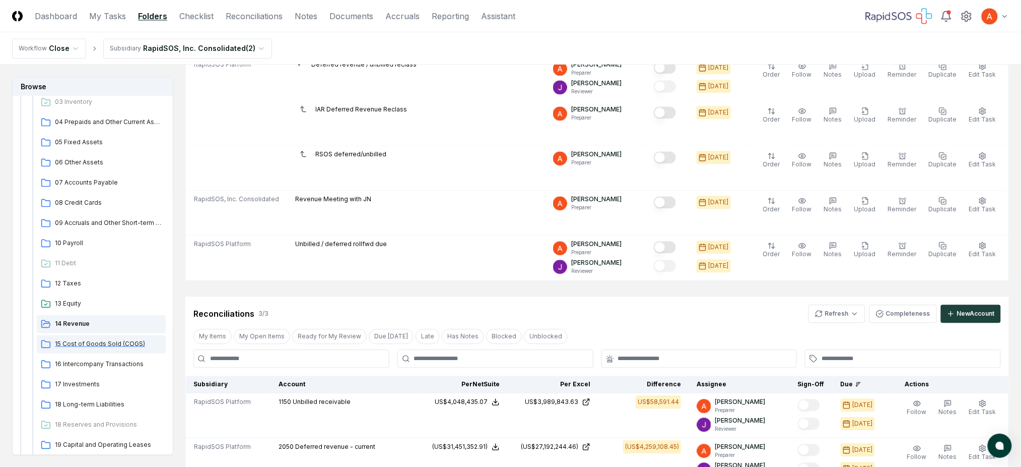
click at [95, 345] on span "15 Cost of Goods Sold (COGS)" at bounding box center [108, 343] width 107 height 9
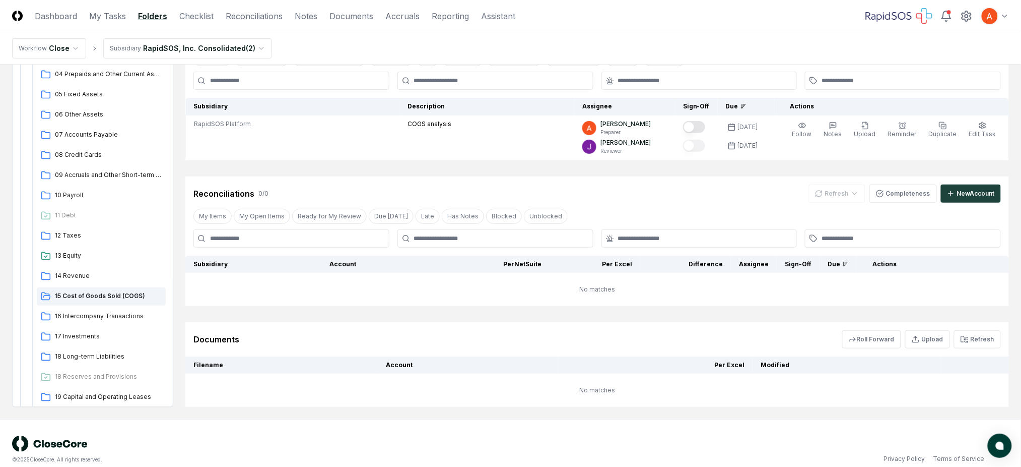
scroll to position [86, 0]
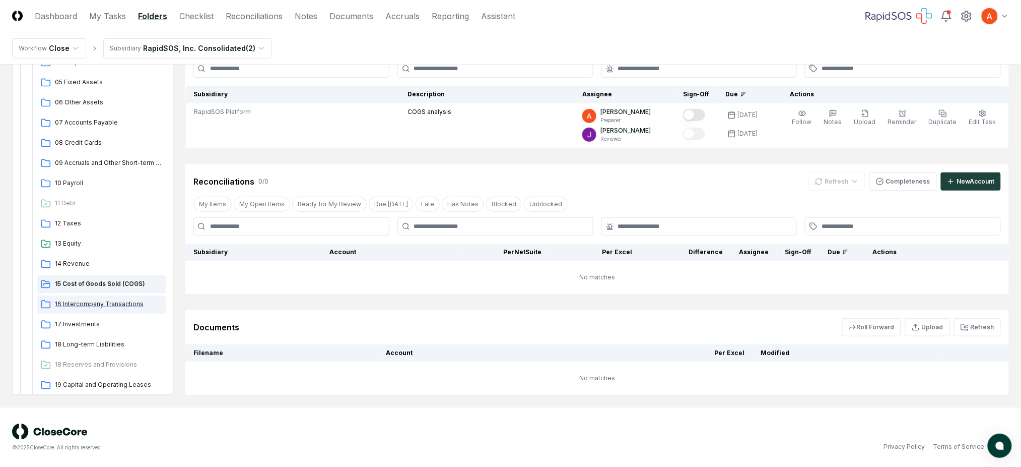
click at [98, 305] on span "16 Intercompany Transactions" at bounding box center [108, 303] width 107 height 9
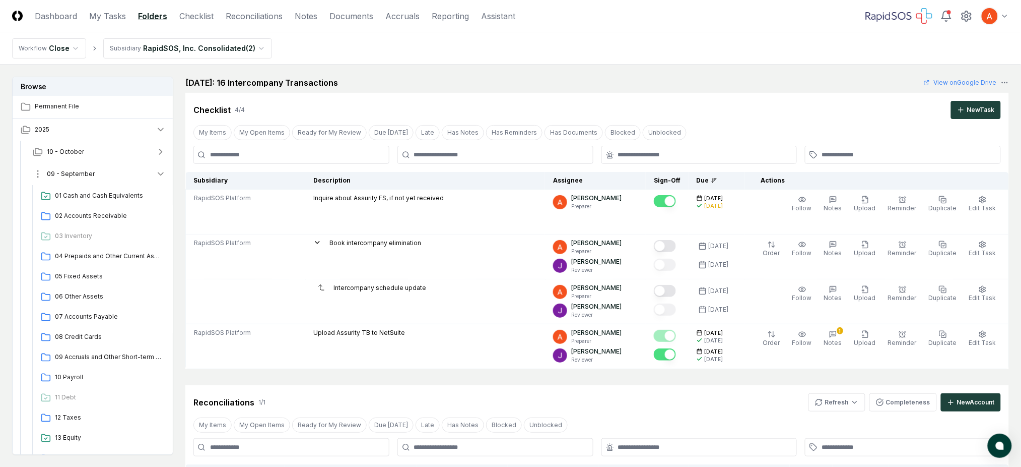
click at [152, 175] on button "09 - September" at bounding box center [99, 174] width 149 height 22
